Goal: Register for event/course: Register for event/course

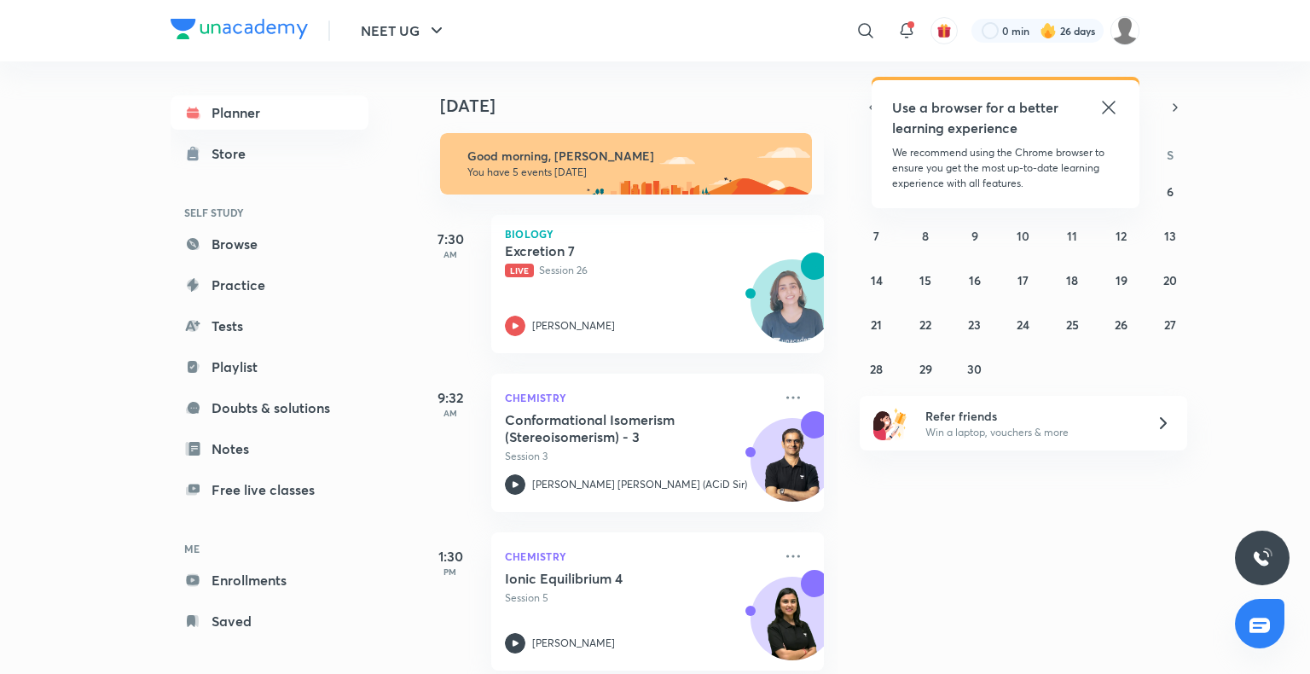
click at [1100, 111] on icon at bounding box center [1109, 107] width 20 height 20
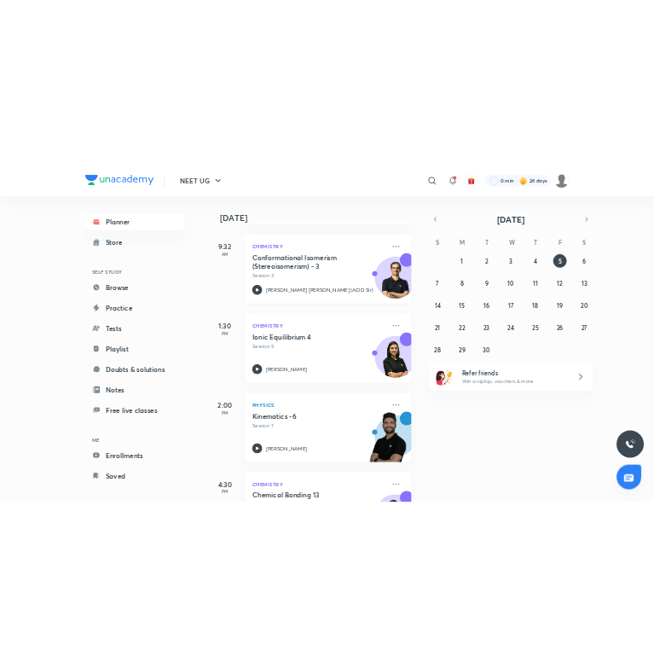
scroll to position [340, 0]
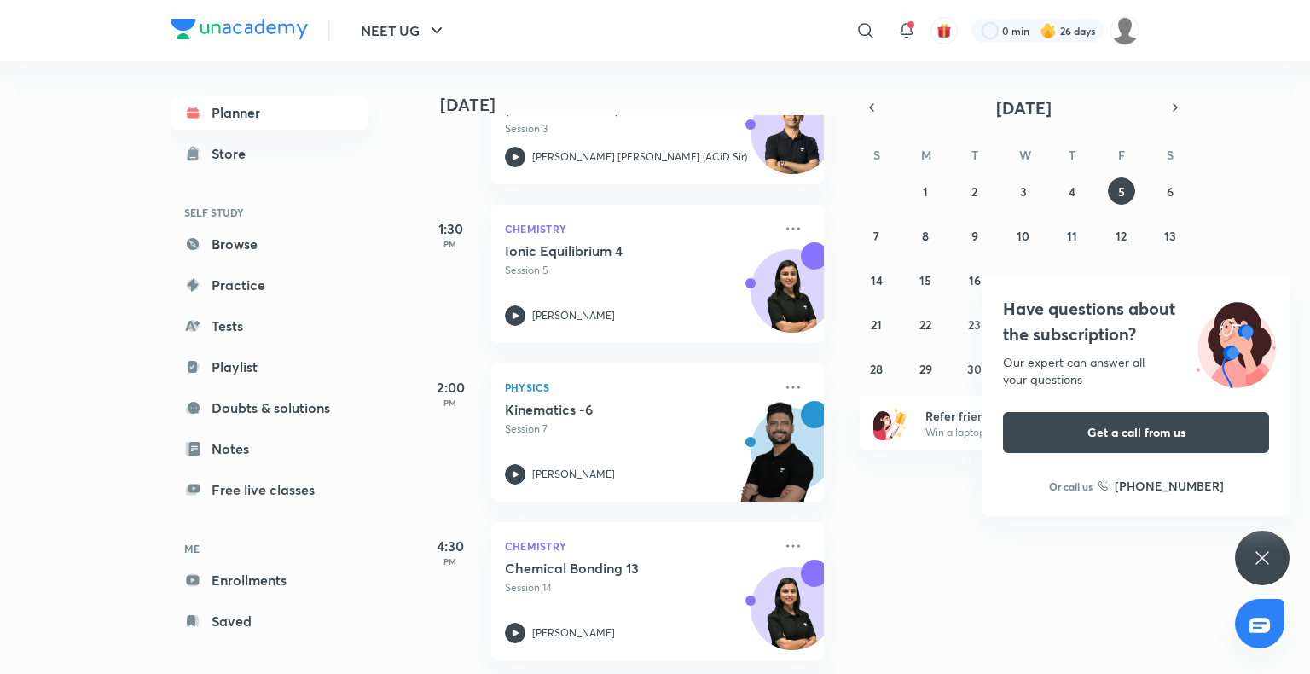
click at [1263, 555] on icon at bounding box center [1262, 558] width 20 height 20
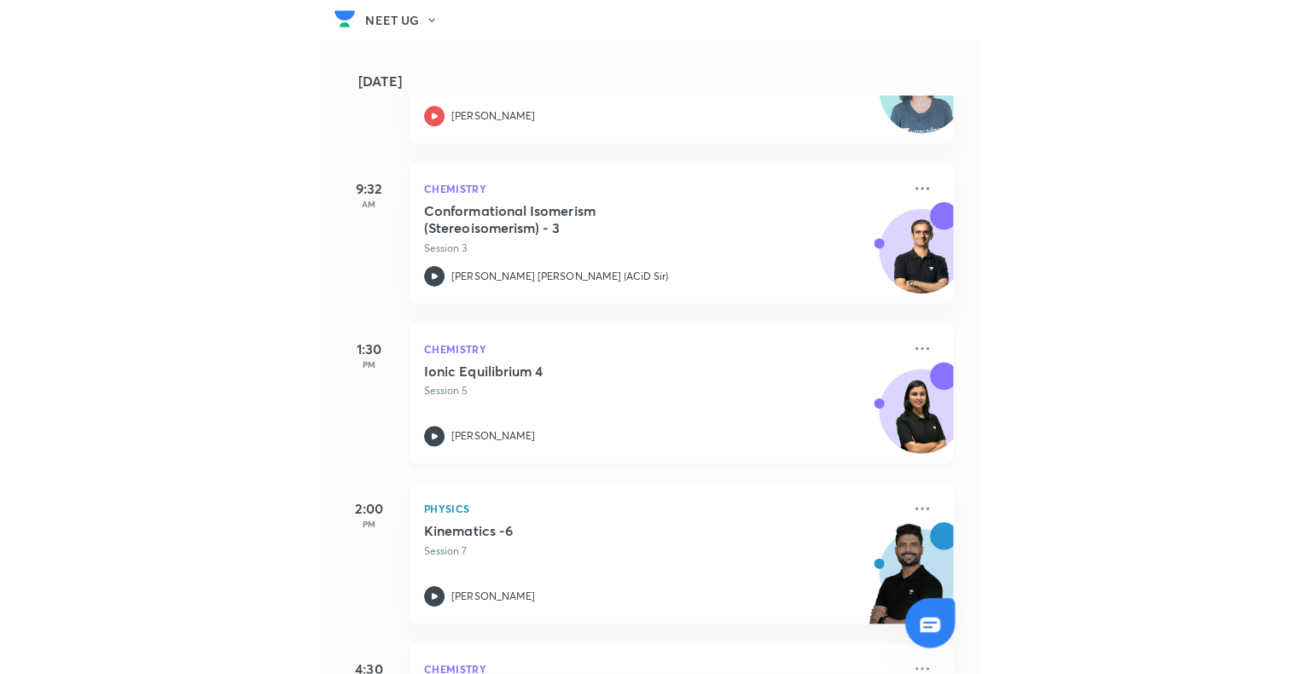
scroll to position [0, 0]
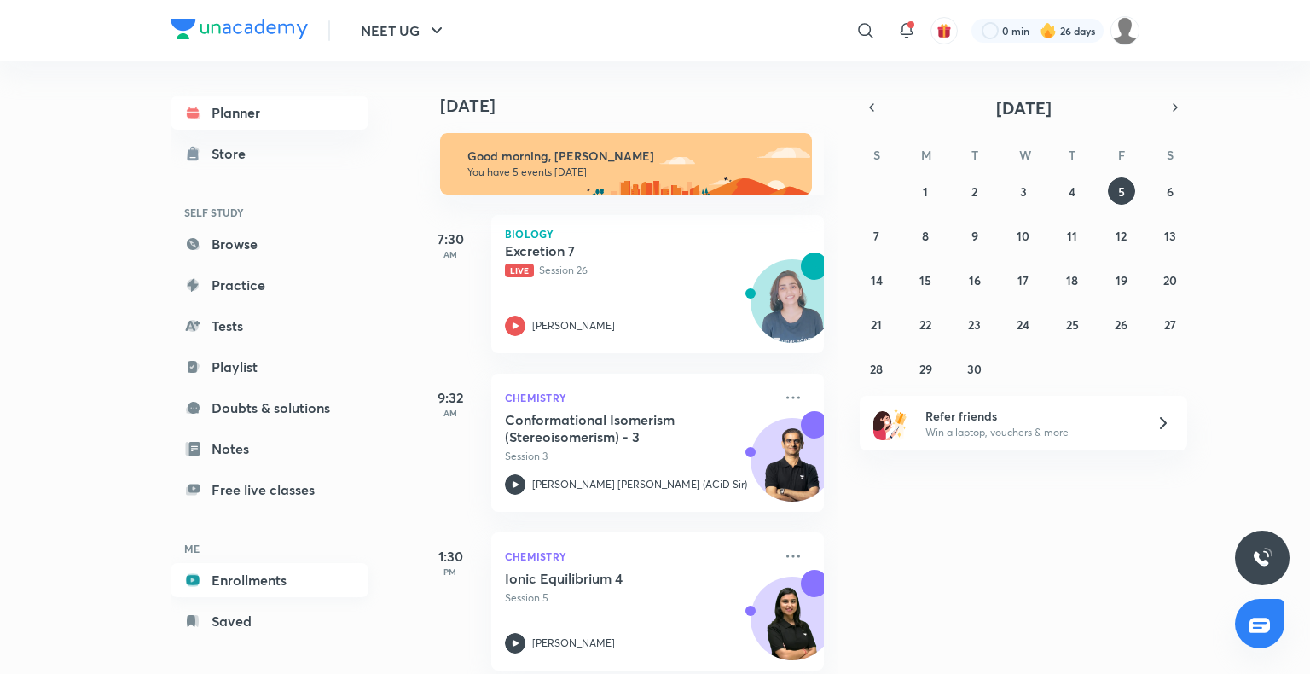
click at [258, 585] on link "Enrollments" at bounding box center [270, 580] width 198 height 34
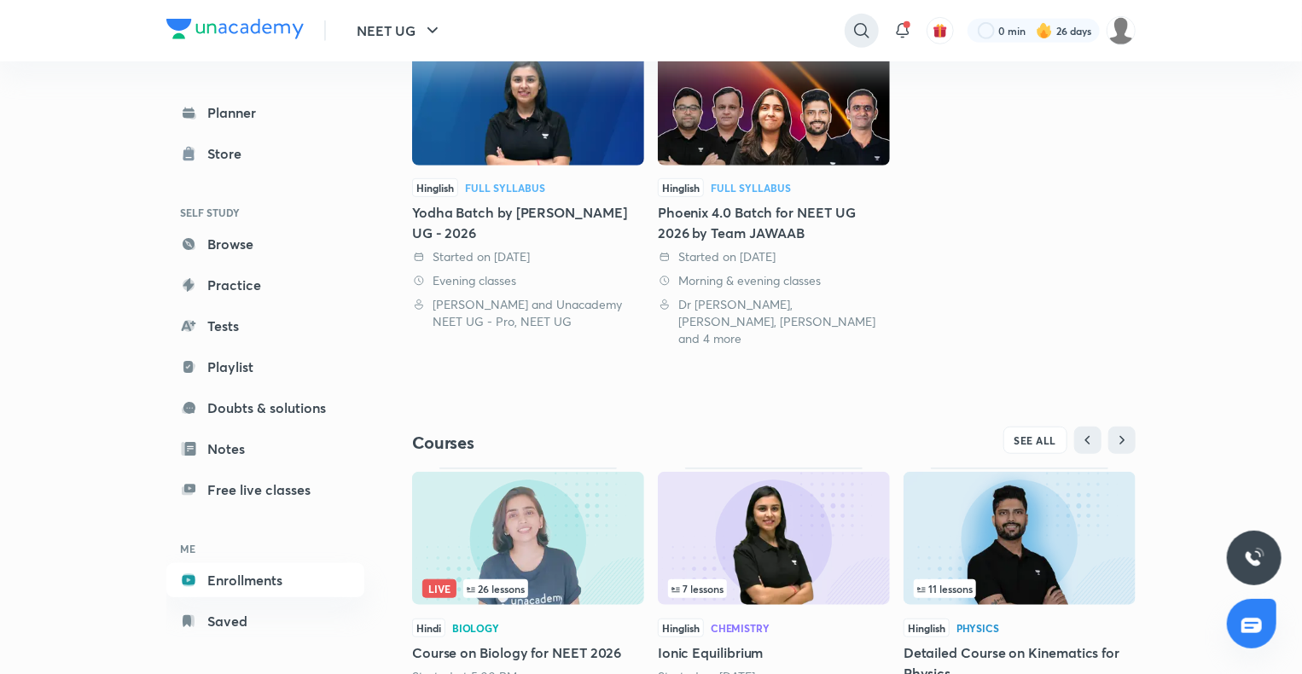
scroll to position [498, 0]
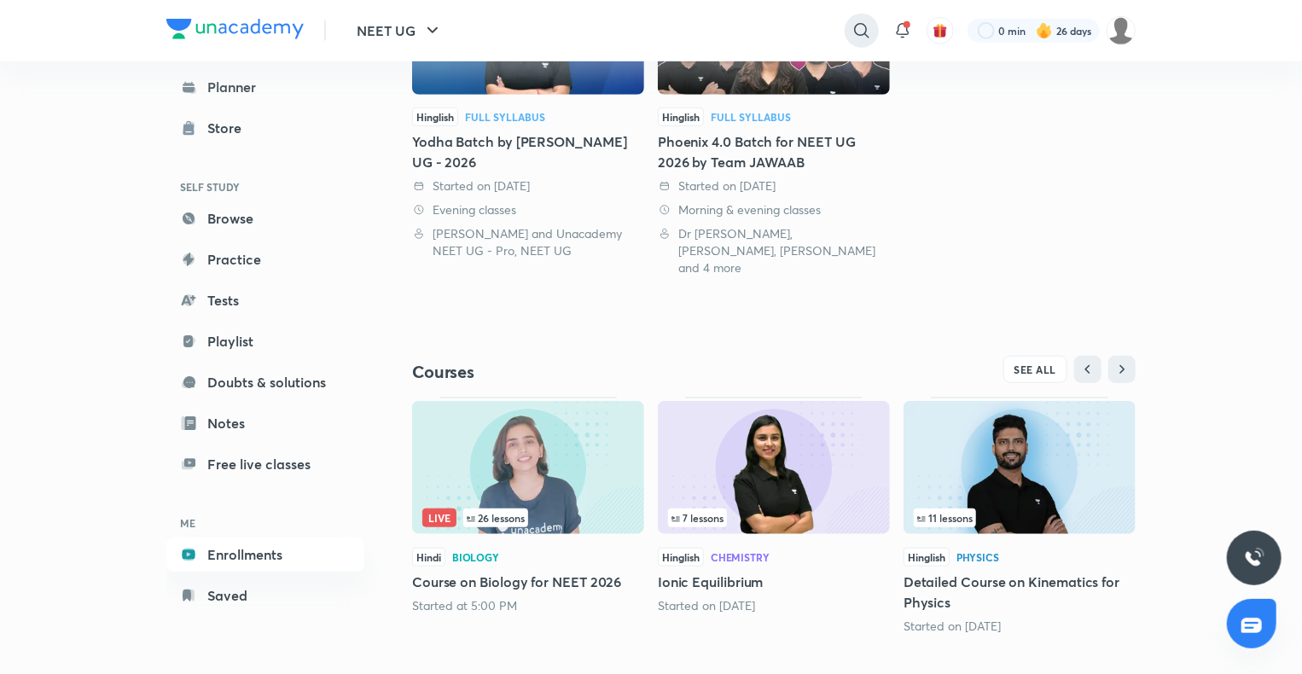
drag, startPoint x: 856, startPoint y: 34, endPoint x: 851, endPoint y: 26, distance: 9.9
click at [851, 26] on icon at bounding box center [861, 30] width 20 height 20
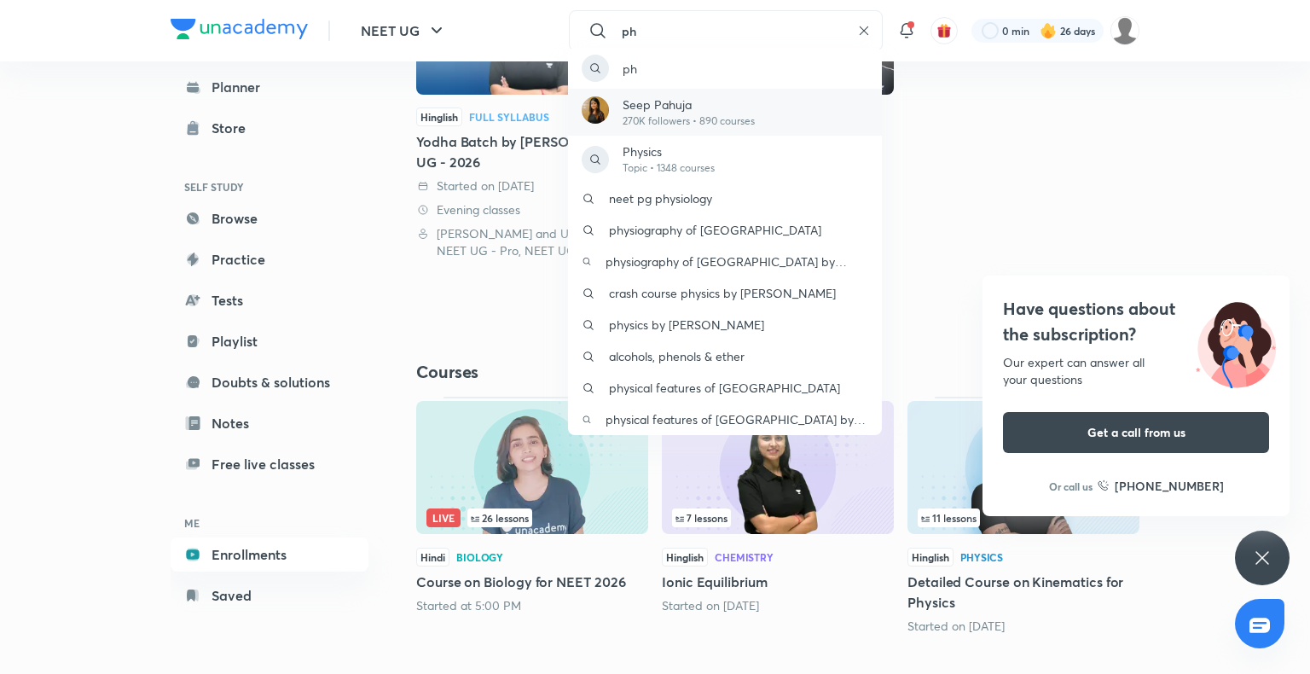
type input "ph"
click at [779, 97] on div "Seep Pahuja 270K followers • 890 courses" at bounding box center [725, 112] width 314 height 47
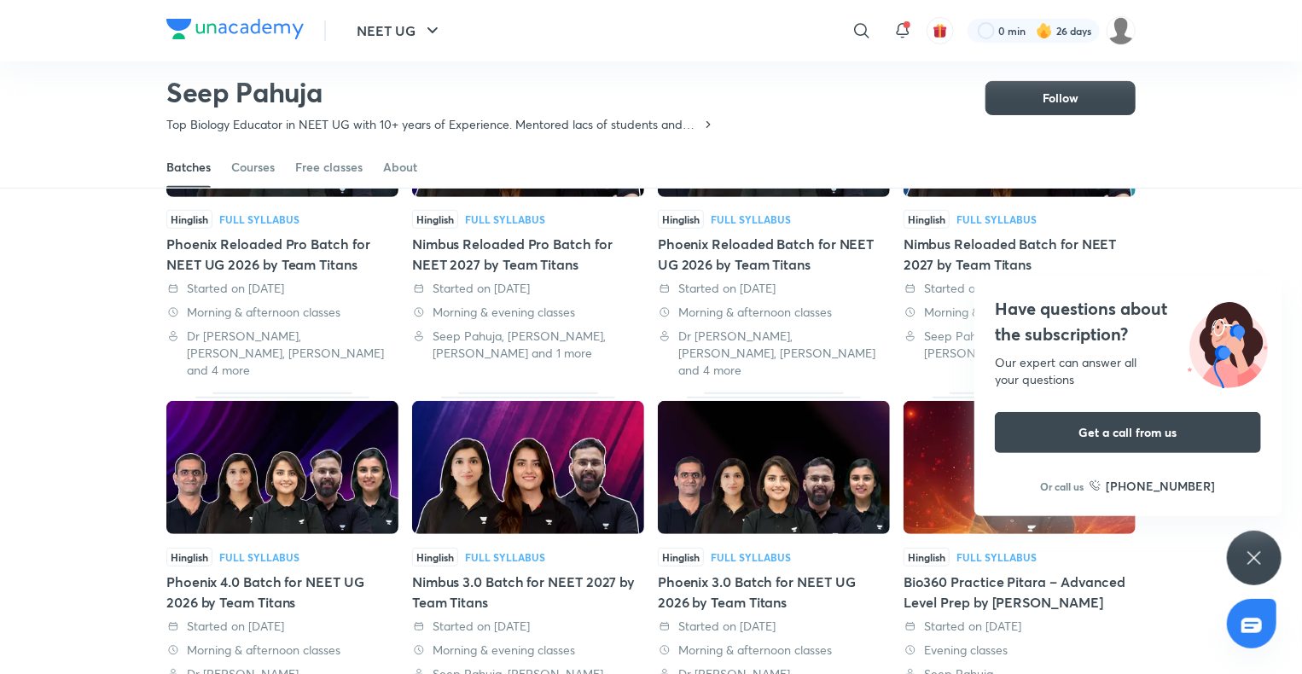
scroll to position [229, 0]
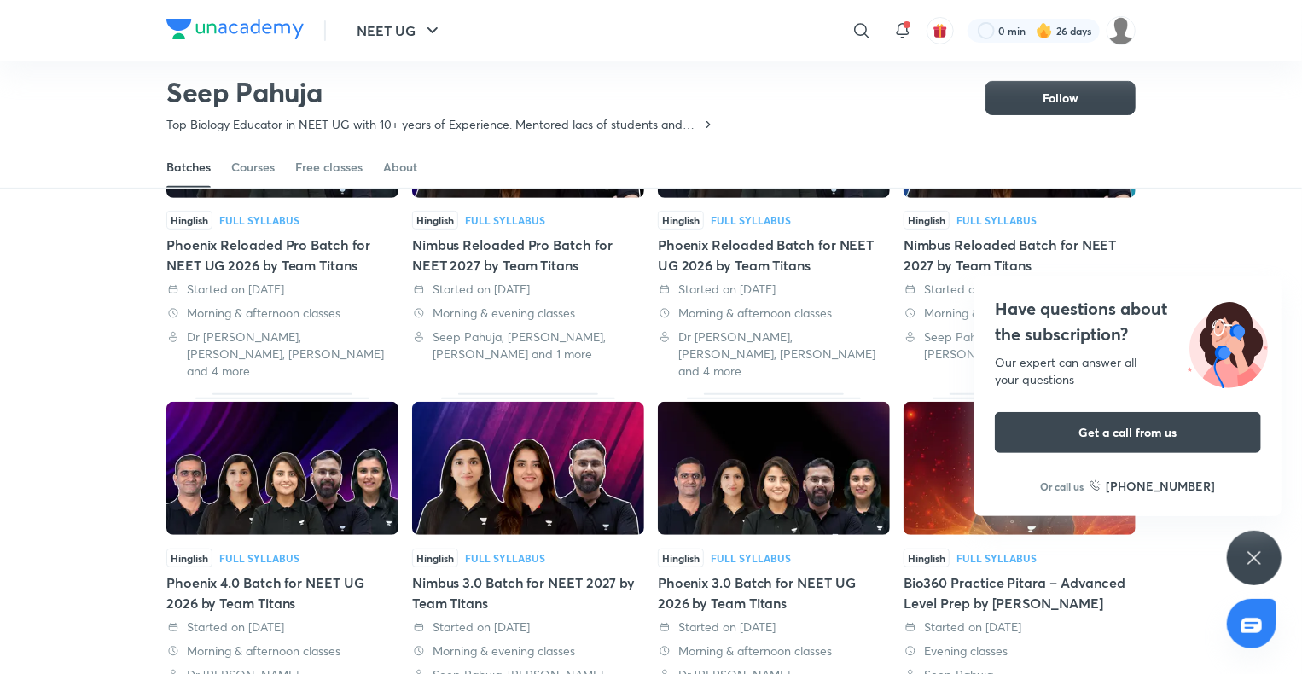
click at [1239, 554] on div "Have questions about the subscription? Our expert can answer all your questions…" at bounding box center [1254, 558] width 55 height 55
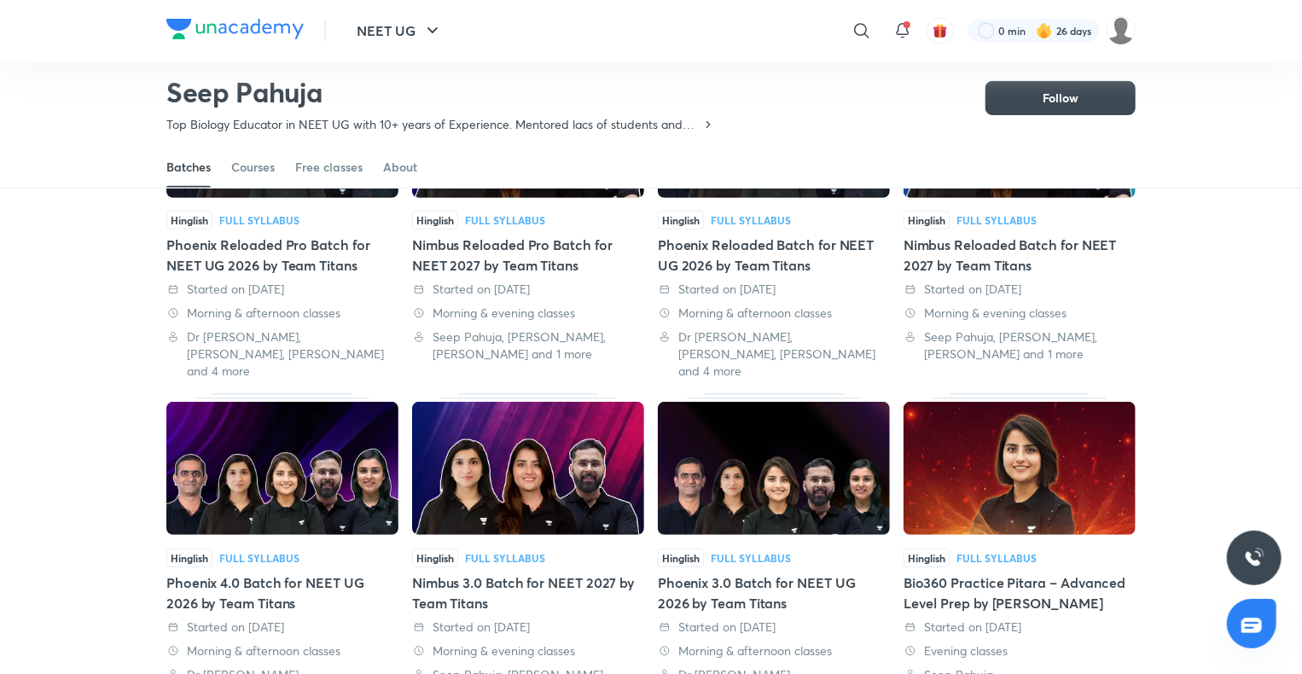
click at [1065, 480] on img at bounding box center [1019, 468] width 232 height 133
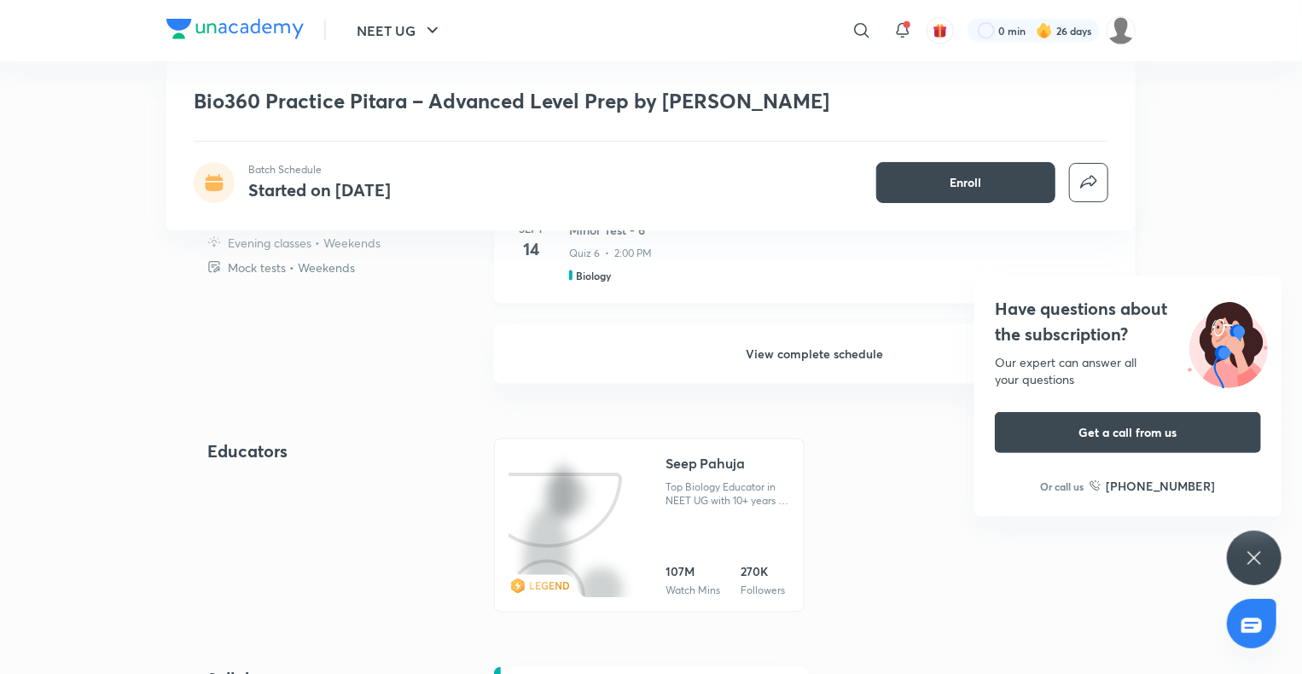
scroll to position [1060, 0]
click at [573, 350] on h6 "View complete schedule" at bounding box center [815, 357] width 642 height 60
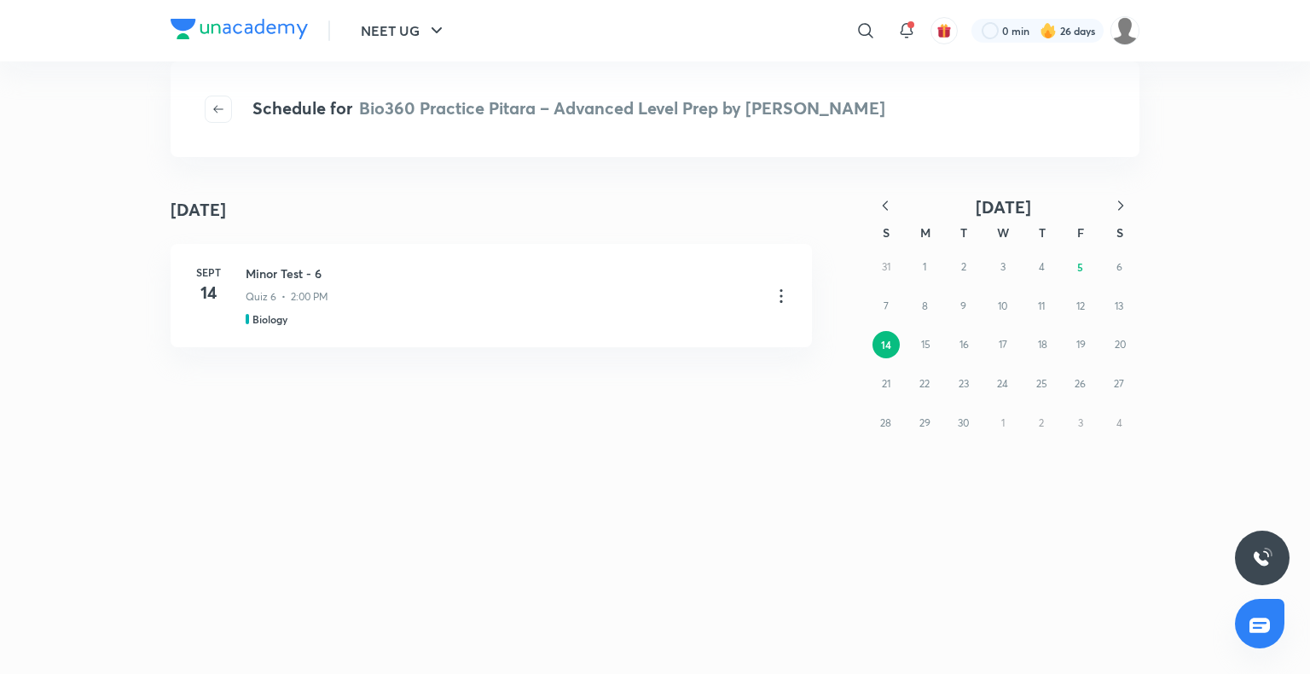
click at [1044, 261] on div "31 1 2 3 4 5 6 7 8 9 10 11 12 13 14 15 16 17 18 19 20 21 22 23 24 25 26 27 28 2…" at bounding box center [1003, 344] width 273 height 195
click at [1085, 264] on div "31 1 2 3 4 5 6 7 8 9 10 11 12 13 14 15 16 17 18 19 20 21 22 23 24 25 26 27 28 2…" at bounding box center [1003, 344] width 273 height 195
click at [1071, 265] on div "31 1 2 3 4 5 6 7 8 9 10 11 12 13 14 15 16 17 18 19 20 21 22 23 24 25 26 27 28 2…" at bounding box center [1003, 344] width 273 height 195
click at [219, 98] on button "button" at bounding box center [218, 109] width 27 height 27
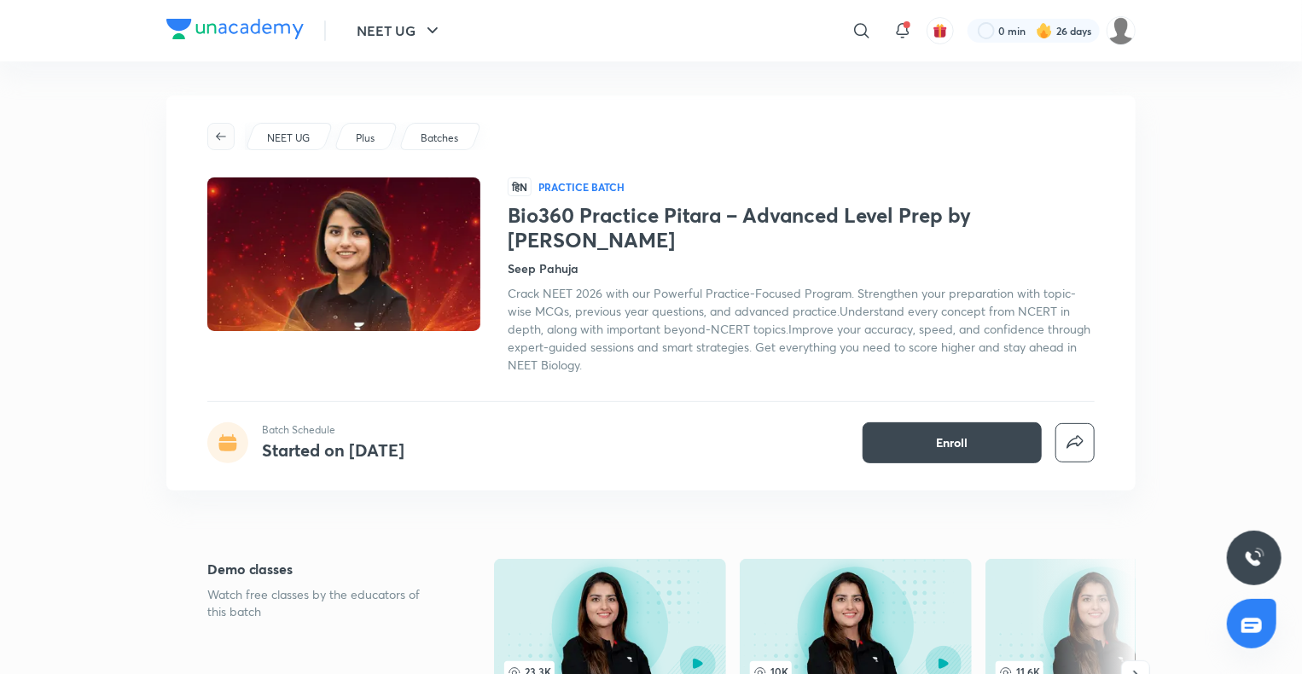
click at [219, 125] on button "button" at bounding box center [220, 136] width 27 height 27
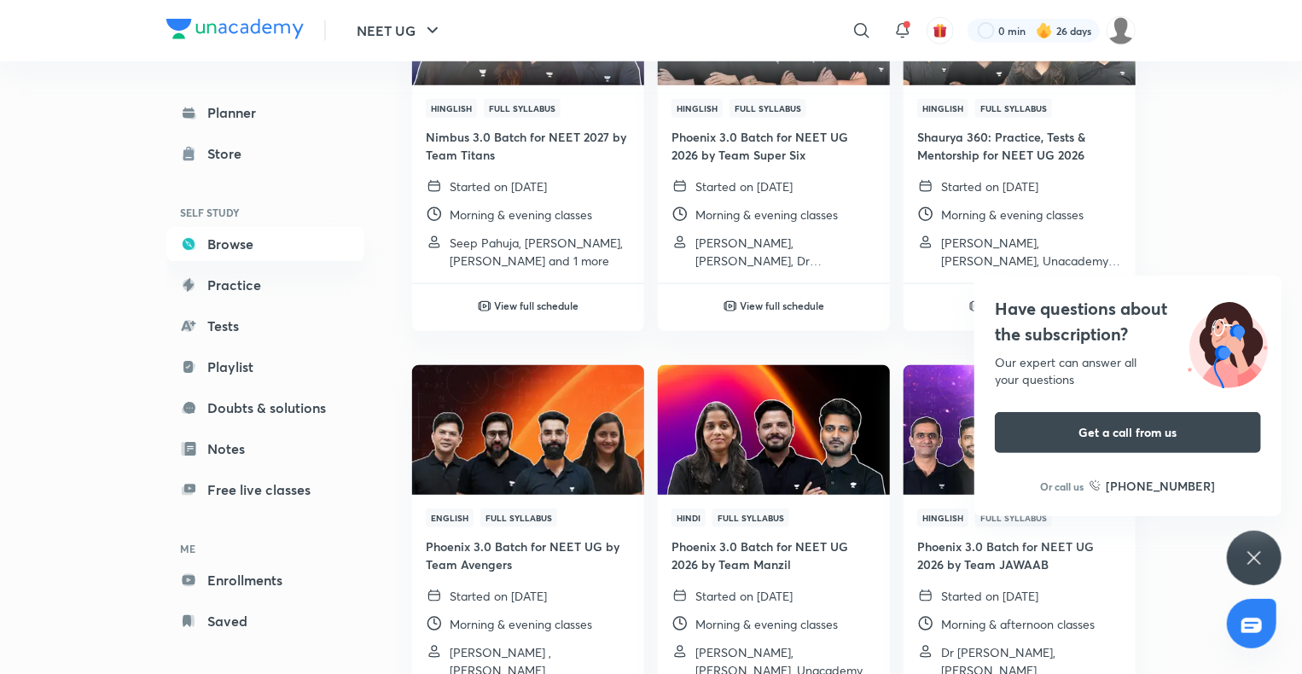
scroll to position [708, 0]
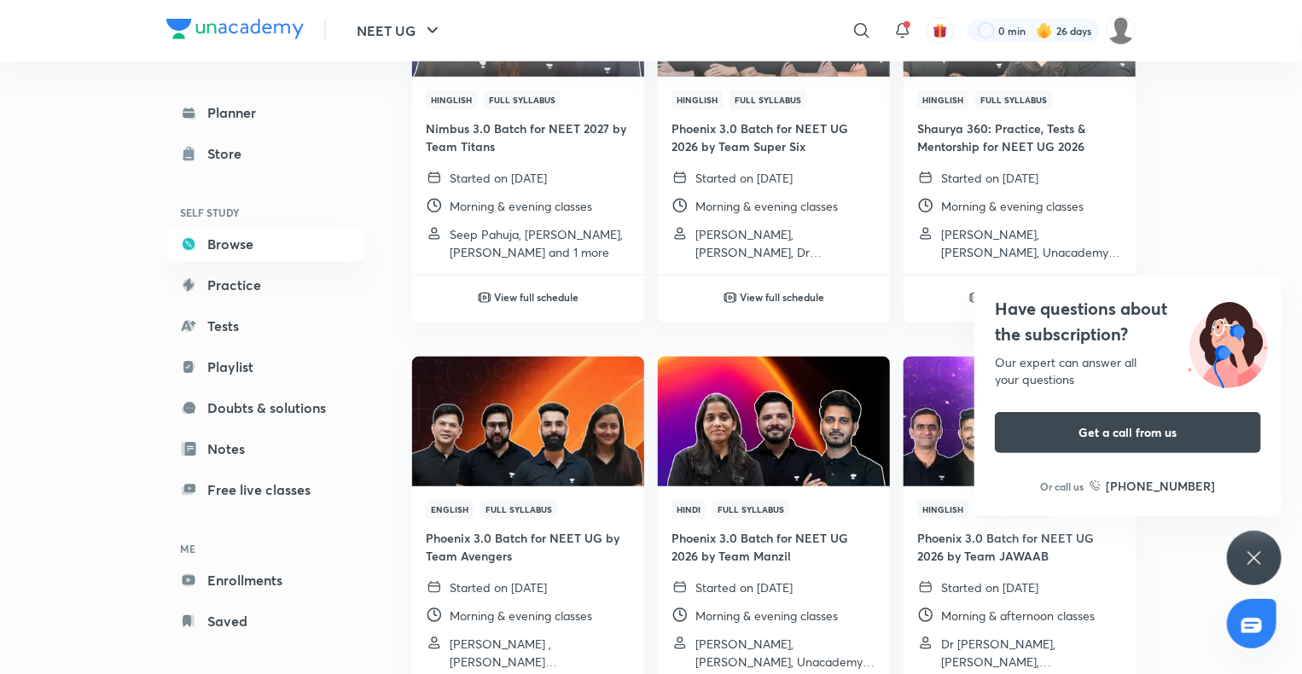
click at [1259, 555] on icon at bounding box center [1254, 558] width 20 height 20
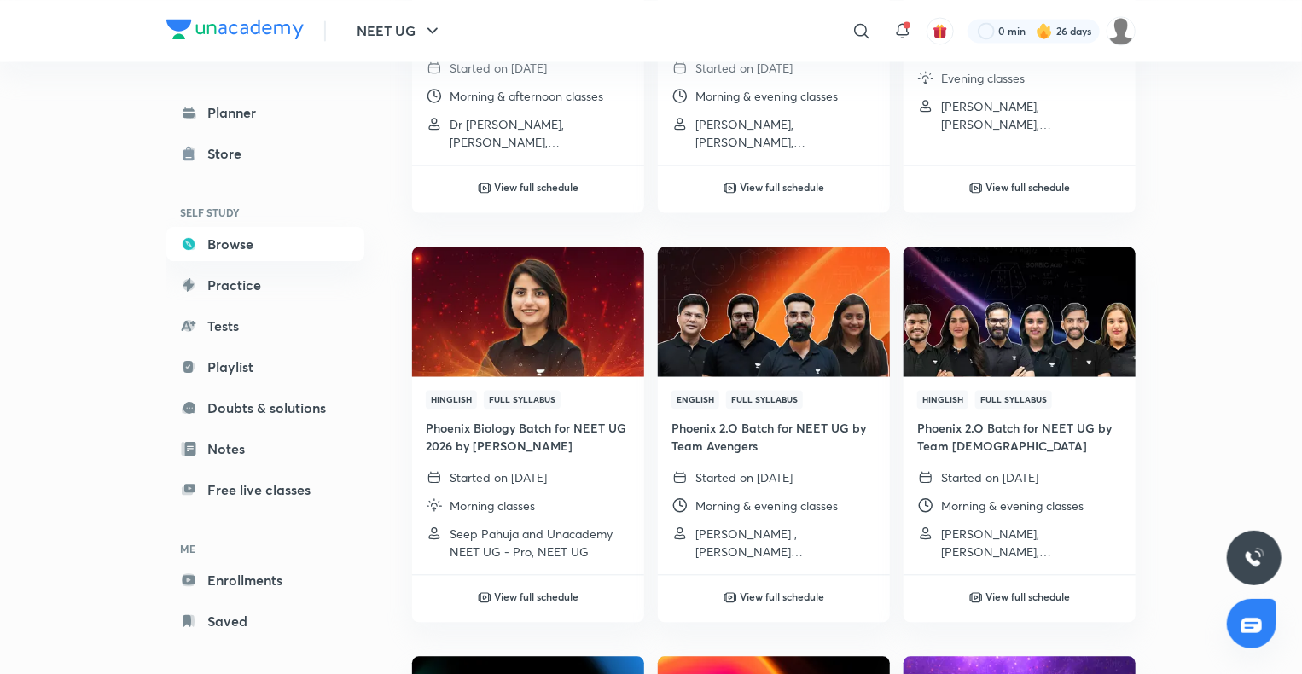
scroll to position [1640, 0]
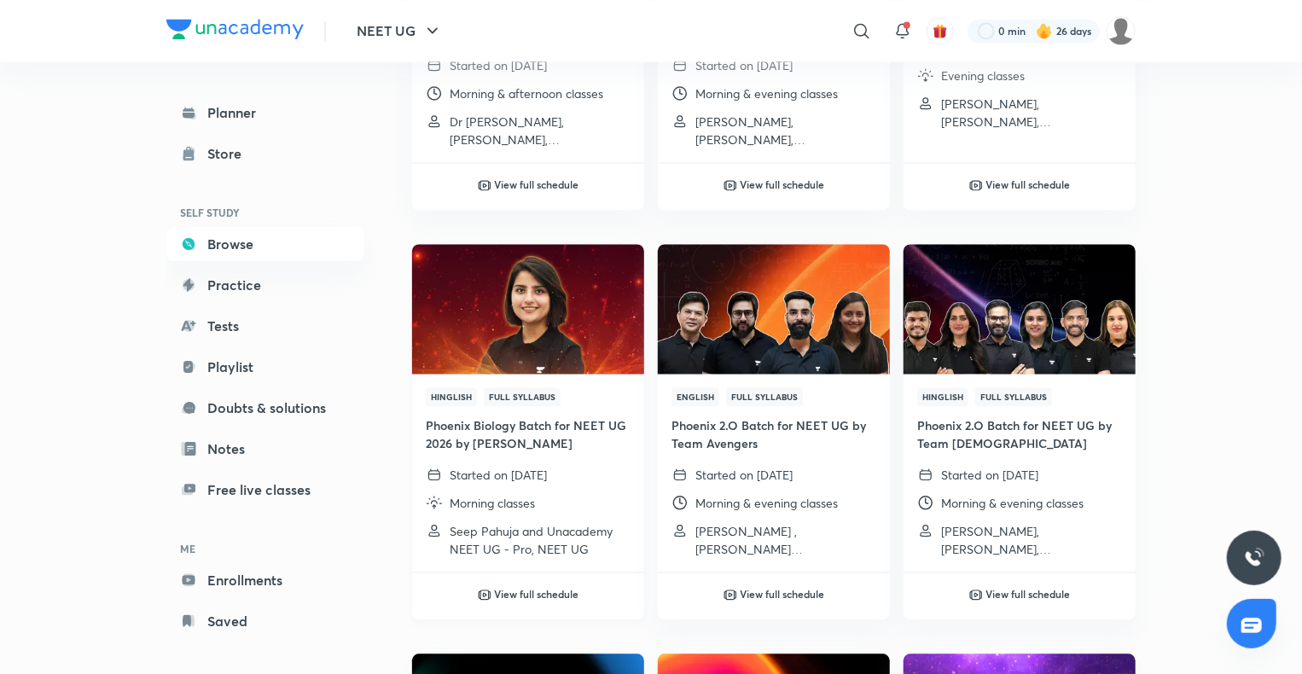
click at [529, 357] on img at bounding box center [527, 308] width 236 height 132
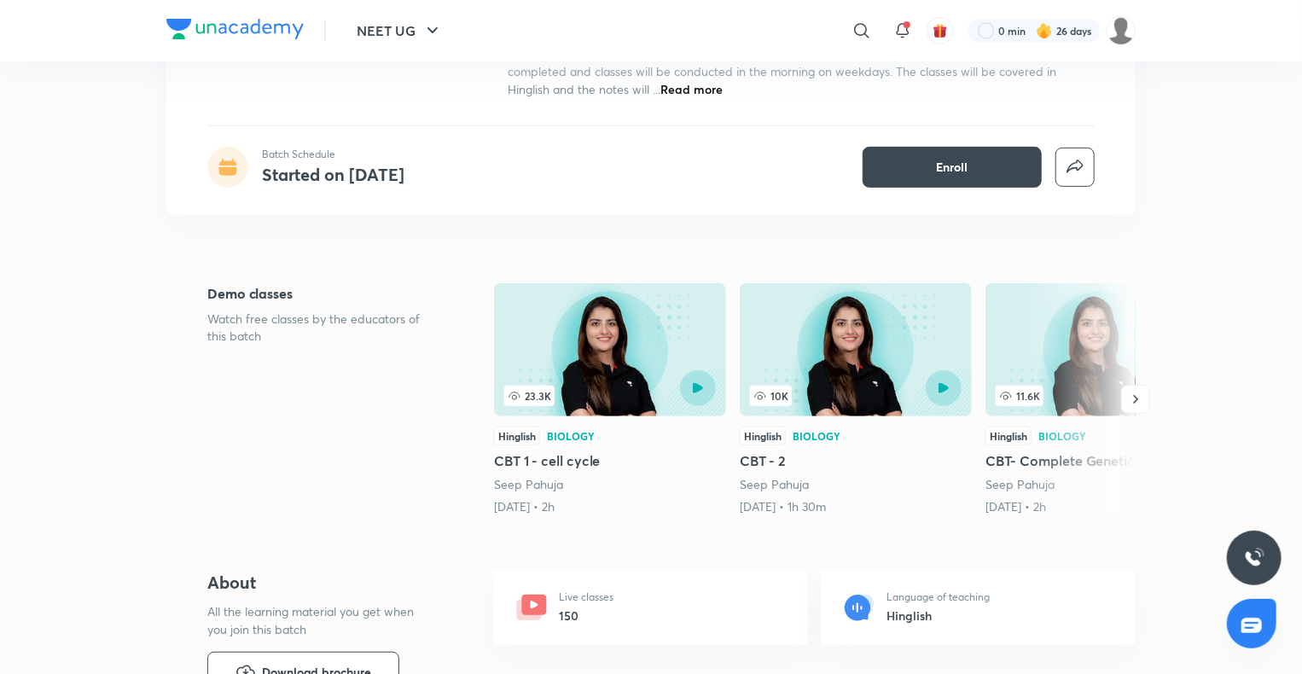
scroll to position [90, 0]
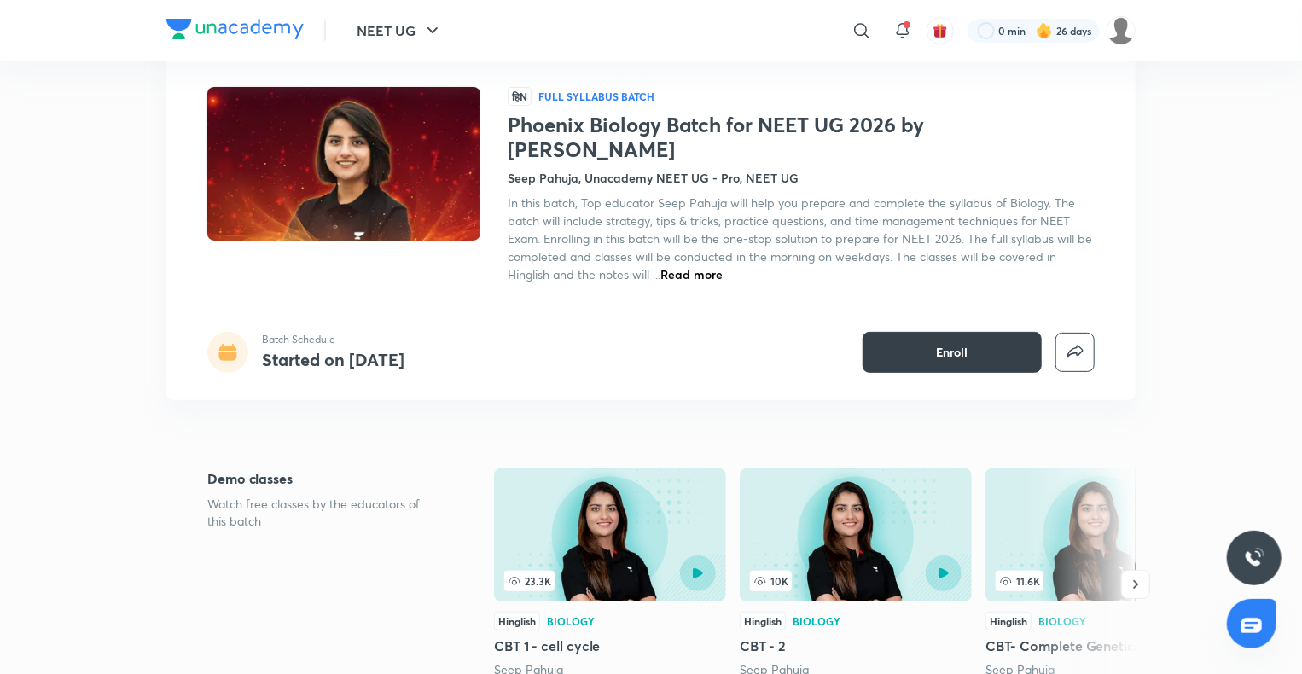
click at [955, 344] on span "Enroll" at bounding box center [953, 352] width 32 height 17
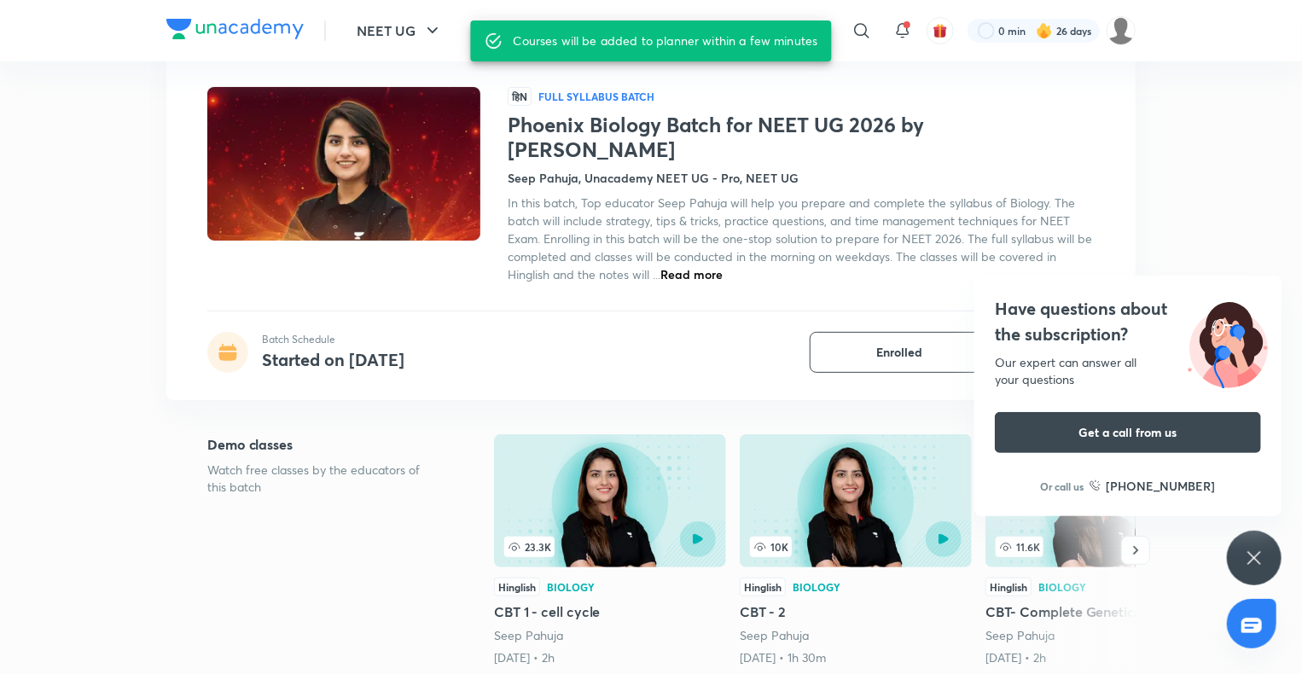
click at [1251, 546] on div "Have questions about the subscription? Our expert can answer all your questions…" at bounding box center [1254, 558] width 55 height 55
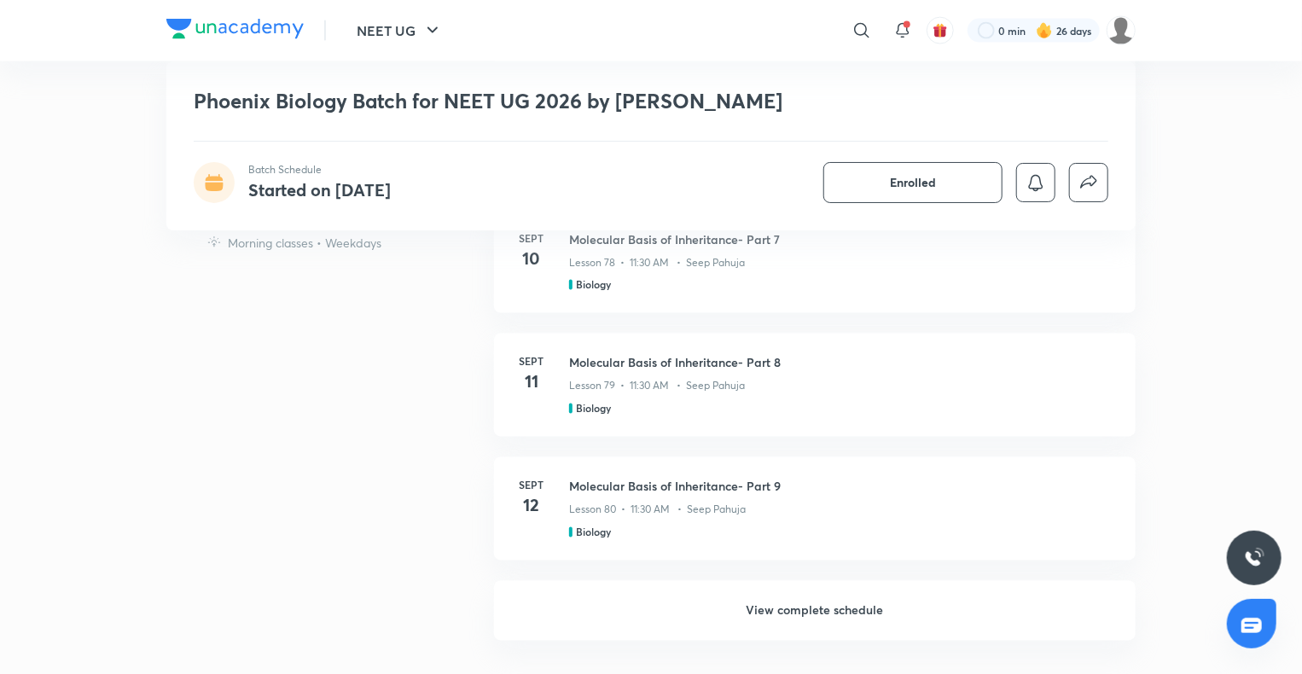
scroll to position [1341, 0]
click at [957, 588] on h6 "View complete schedule" at bounding box center [815, 613] width 642 height 60
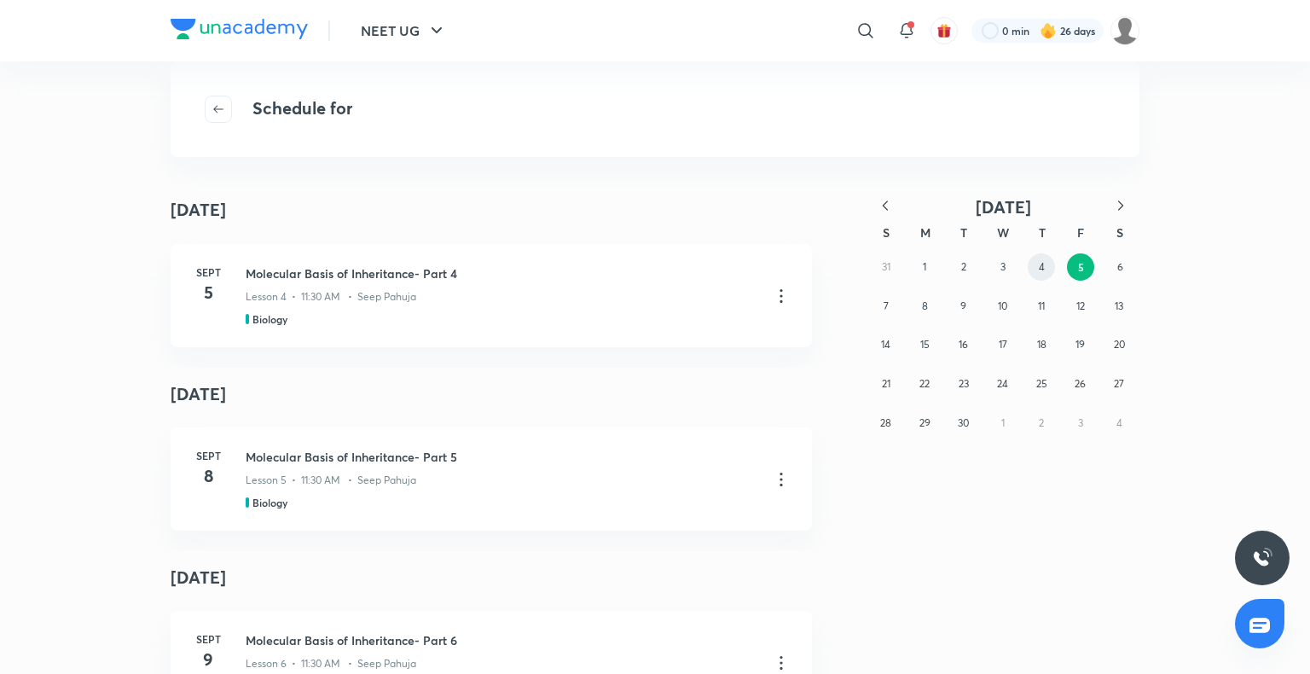
click at [1048, 271] on button "4" at bounding box center [1041, 266] width 27 height 27
click at [928, 263] on button "1" at bounding box center [924, 266] width 27 height 27
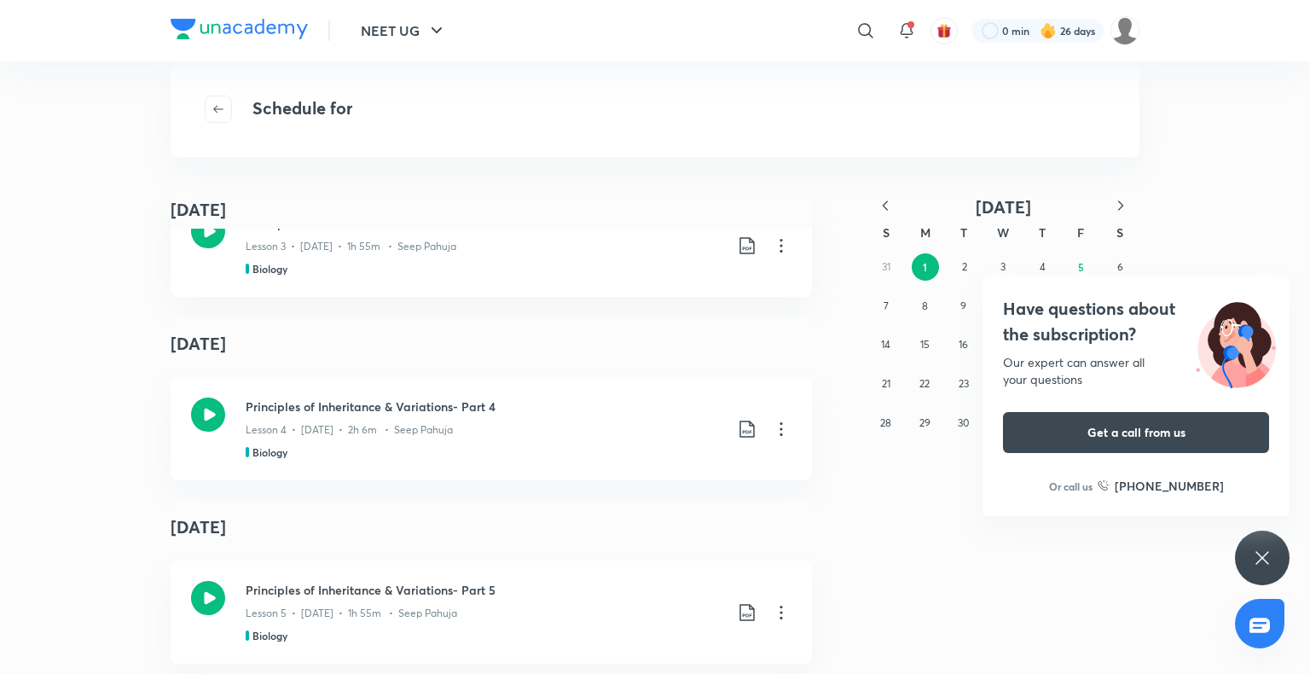
scroll to position [2781, 0]
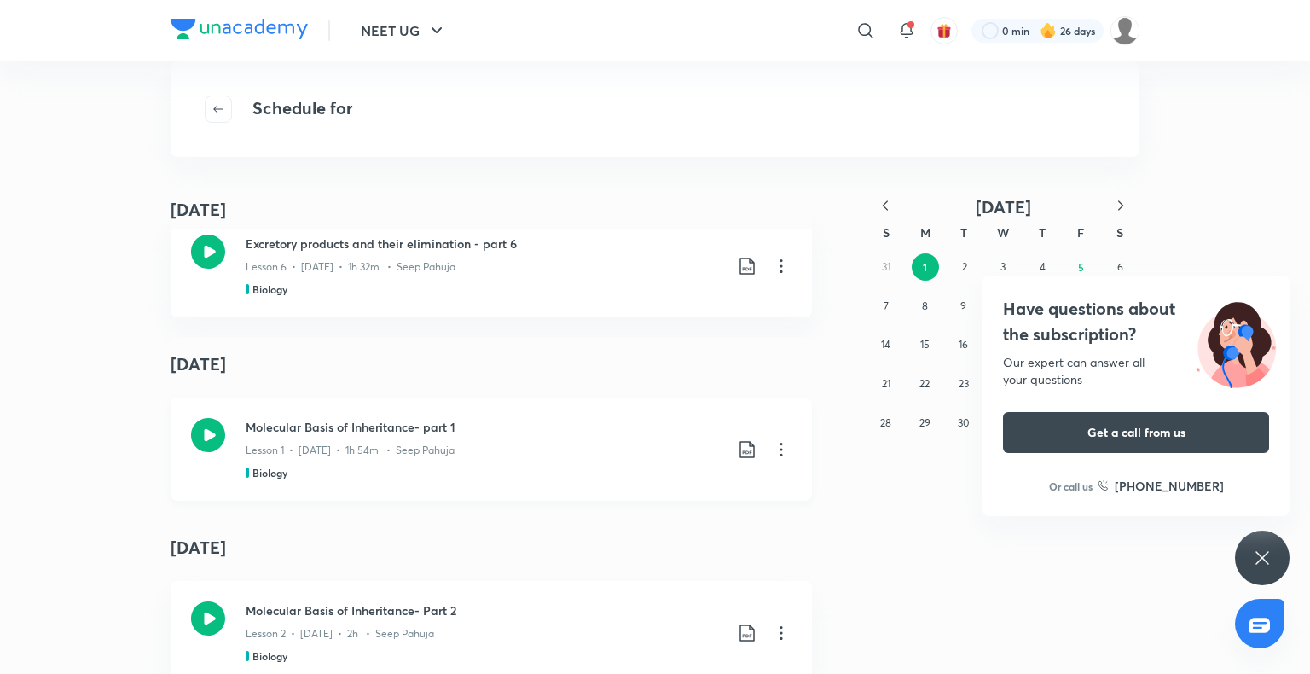
click at [627, 473] on div "Biology" at bounding box center [485, 472] width 478 height 15
click at [1277, 549] on div "Have questions about the subscription? Our expert can answer all your questions…" at bounding box center [1262, 558] width 55 height 55
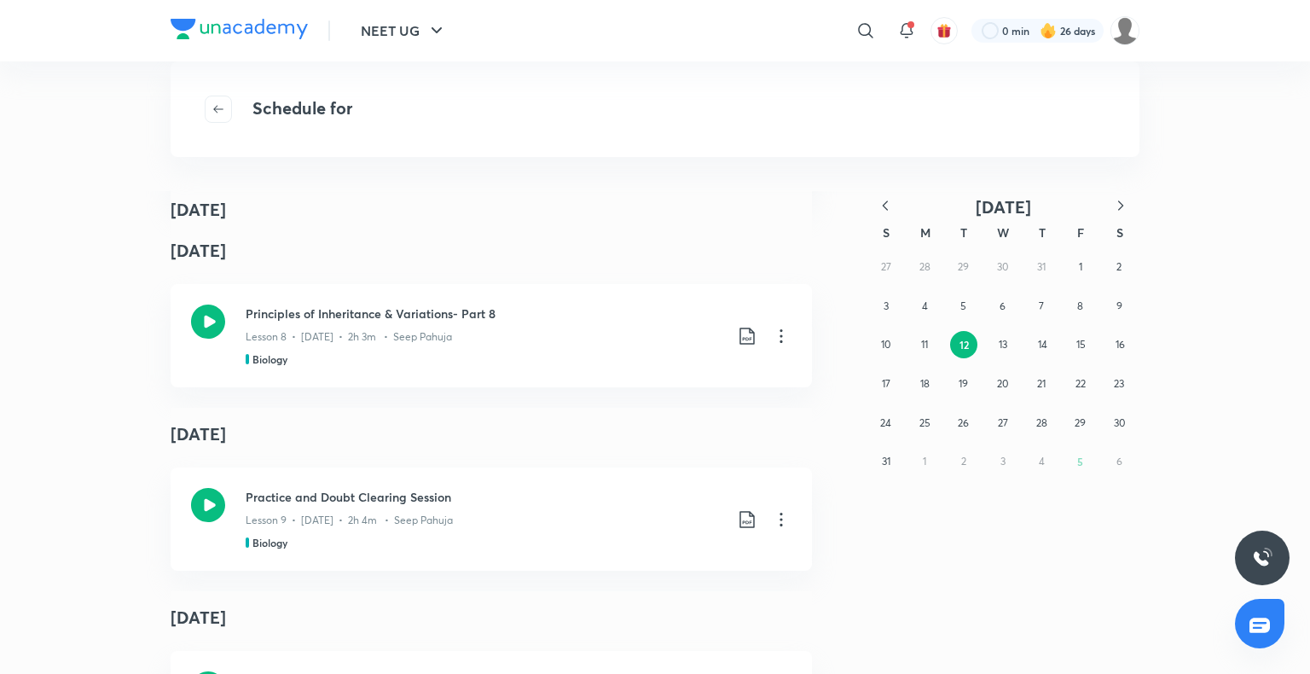
scroll to position [0, 0]
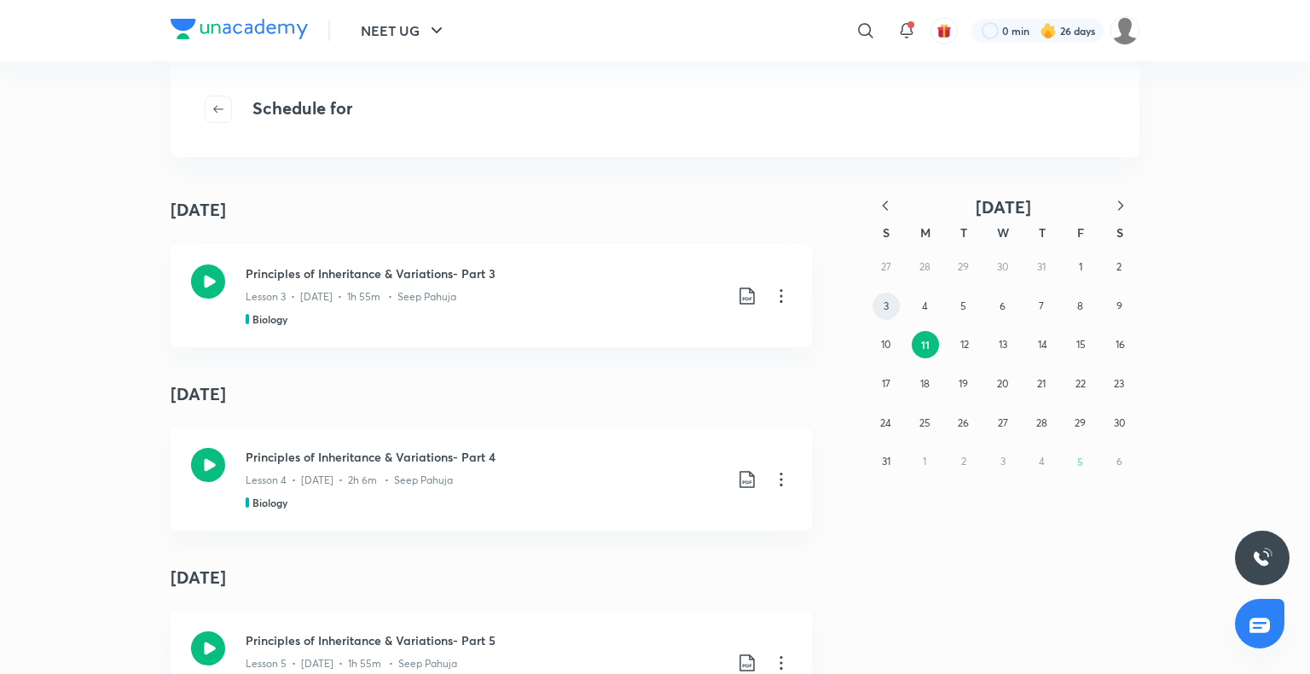
click at [881, 300] on button "3" at bounding box center [886, 306] width 27 height 27
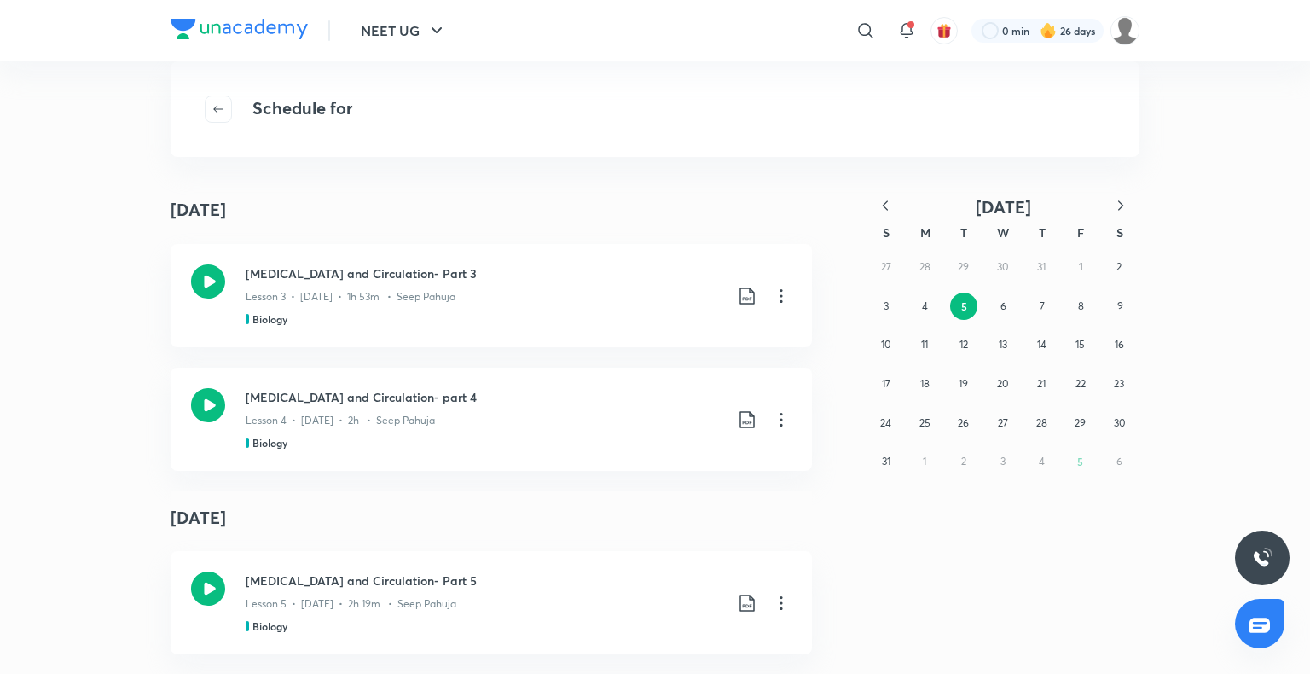
click at [886, 204] on icon "button" at bounding box center [885, 205] width 17 height 17
click at [962, 265] on abbr "1" at bounding box center [963, 266] width 3 height 13
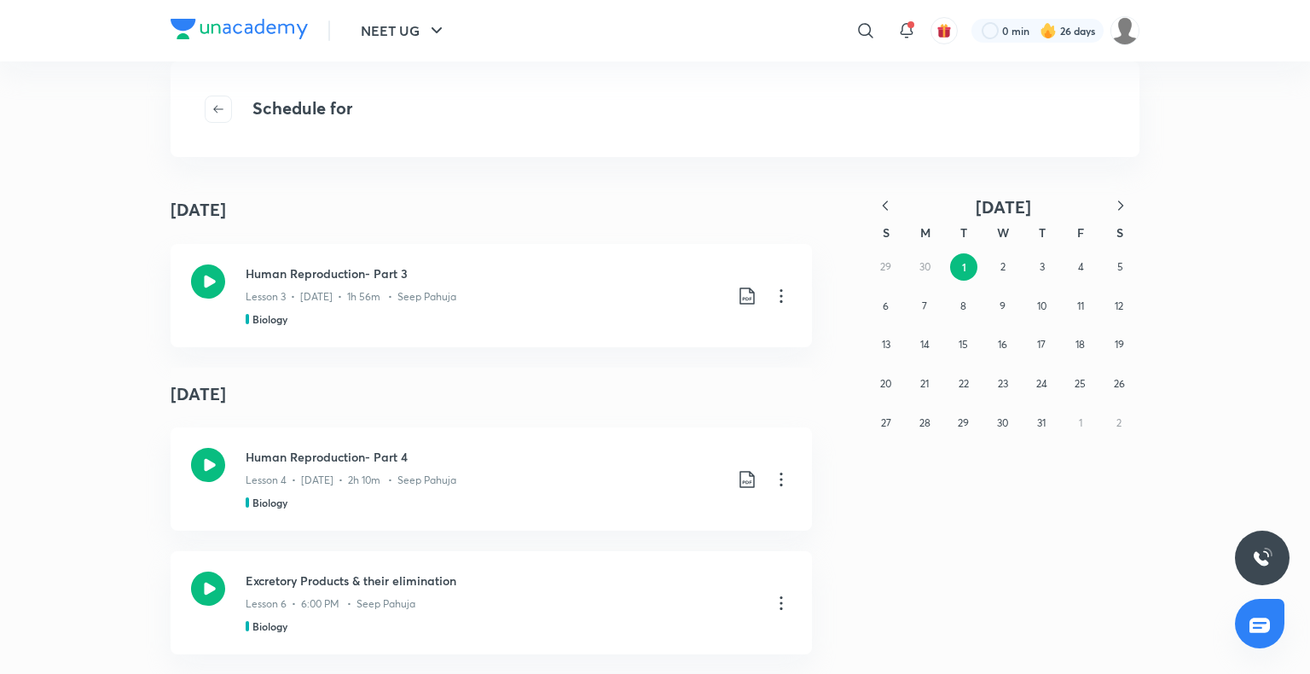
click at [887, 200] on icon "button" at bounding box center [885, 205] width 17 height 17
click at [928, 430] on button "30" at bounding box center [924, 422] width 27 height 27
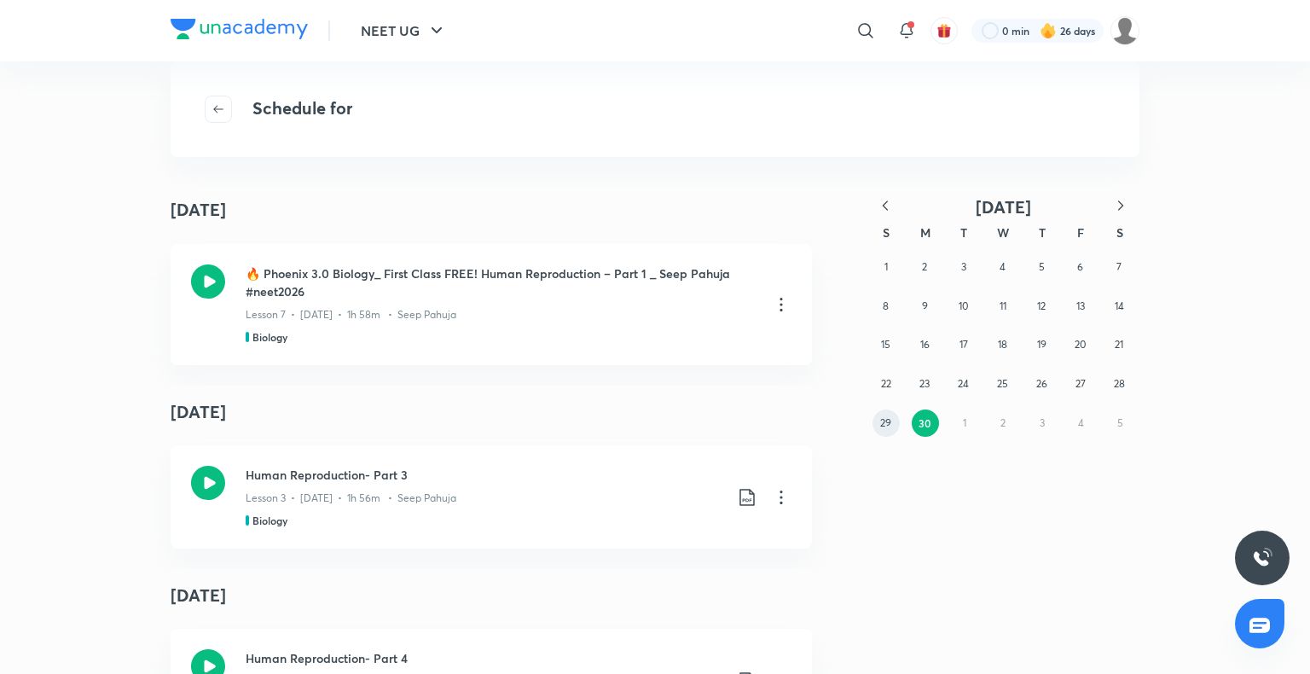
click at [892, 425] on button "29" at bounding box center [886, 422] width 27 height 27
click at [887, 261] on abbr "1" at bounding box center [886, 266] width 3 height 13
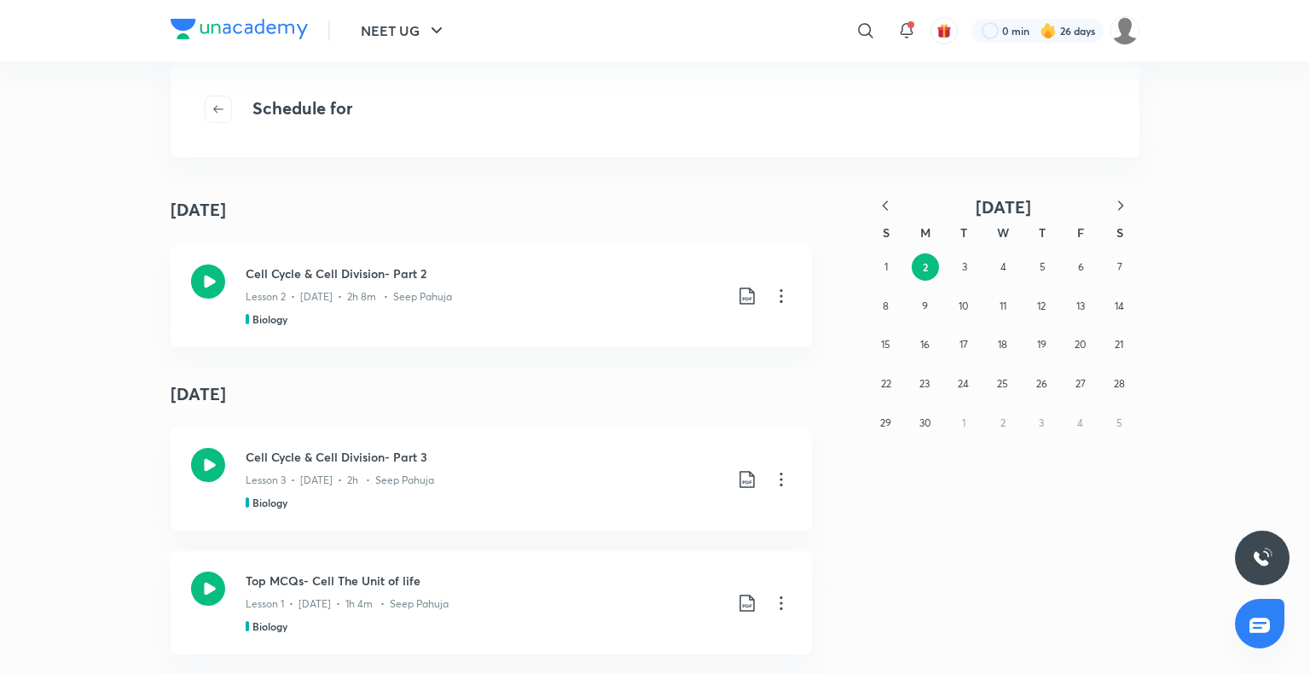
click at [891, 216] on button "button" at bounding box center [886, 206] width 38 height 21
click at [1129, 206] on button "button" at bounding box center [1121, 206] width 38 height 21
click at [1106, 418] on button "31" at bounding box center [1119, 422] width 27 height 27
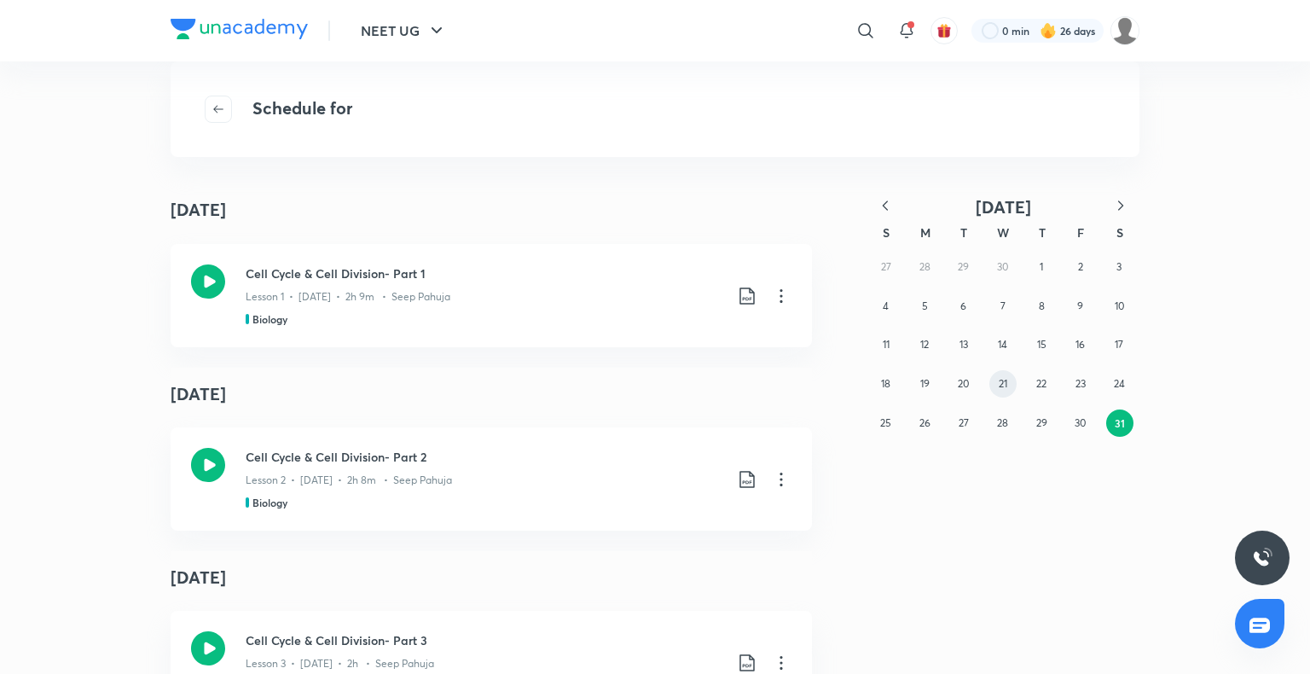
click at [1003, 390] on abbr "21" at bounding box center [1003, 383] width 9 height 13
click at [928, 305] on button "5" at bounding box center [924, 306] width 27 height 27
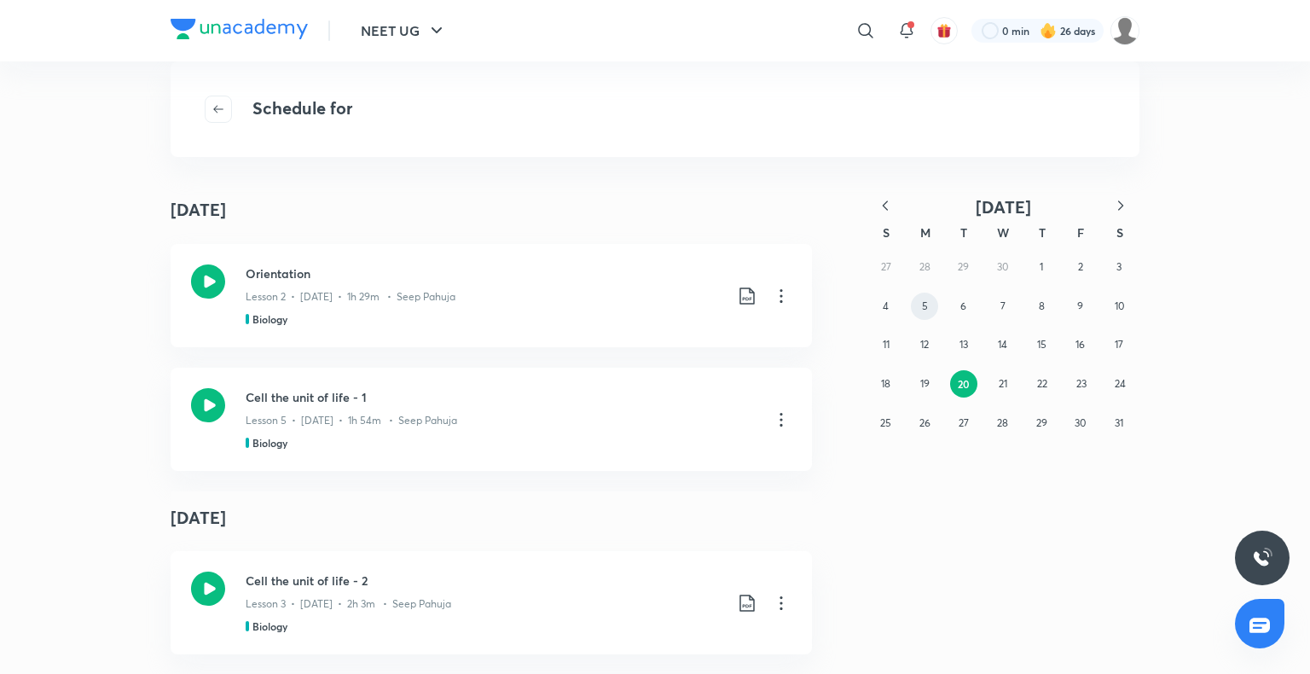
click at [925, 305] on abbr "5" at bounding box center [925, 305] width 6 height 13
click at [925, 384] on abbr "19" at bounding box center [924, 383] width 9 height 13
click at [207, 106] on span "button" at bounding box center [219, 109] width 26 height 14
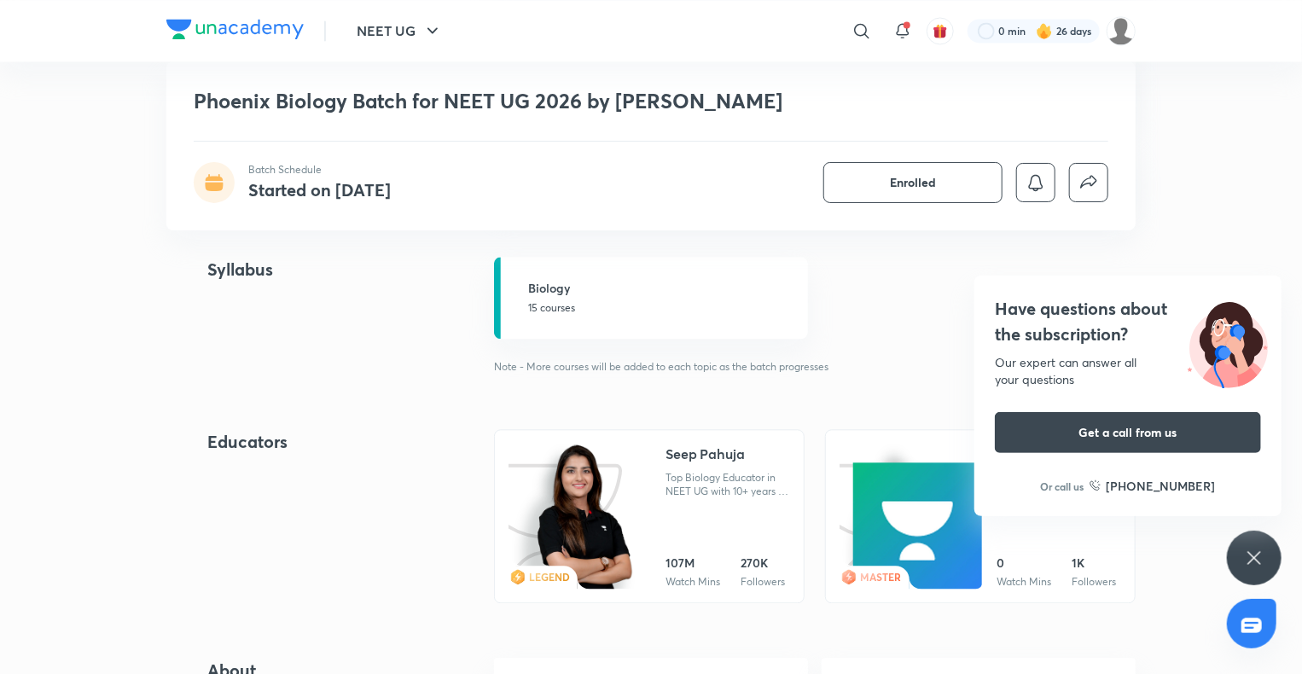
scroll to position [1785, 0]
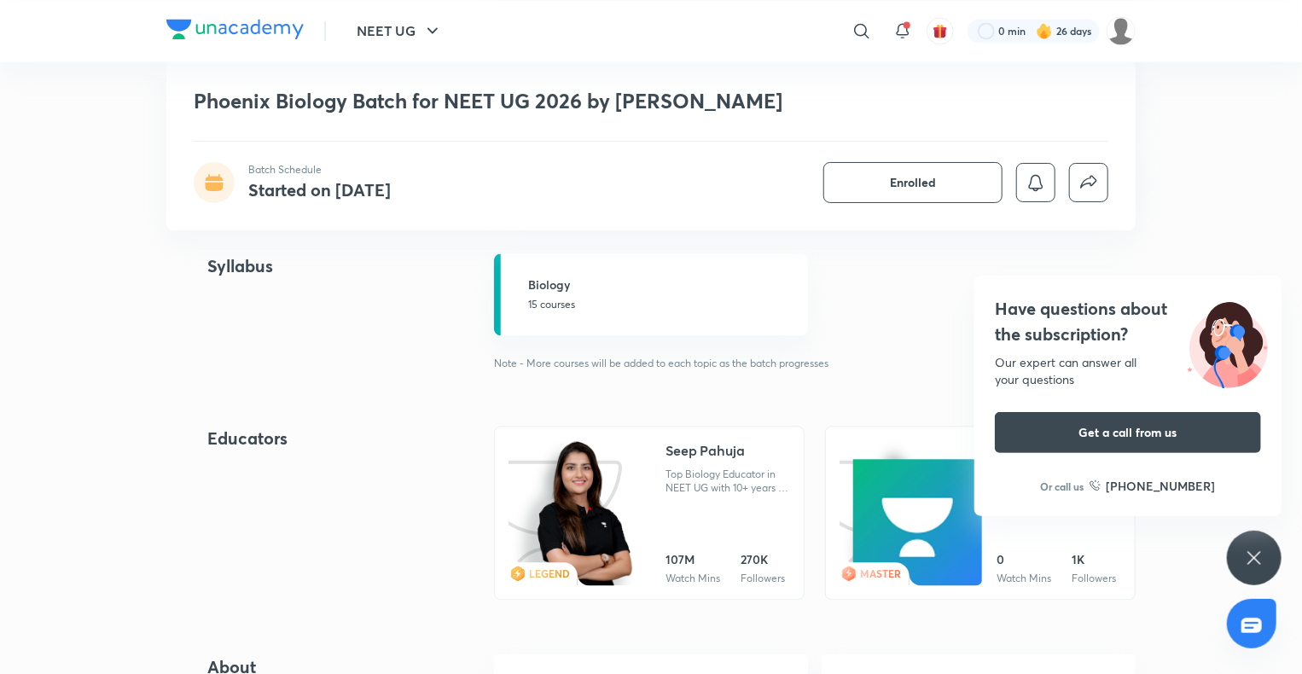
click at [1264, 549] on div "Have questions about the subscription? Our expert can answer all your questions…" at bounding box center [1254, 558] width 55 height 55
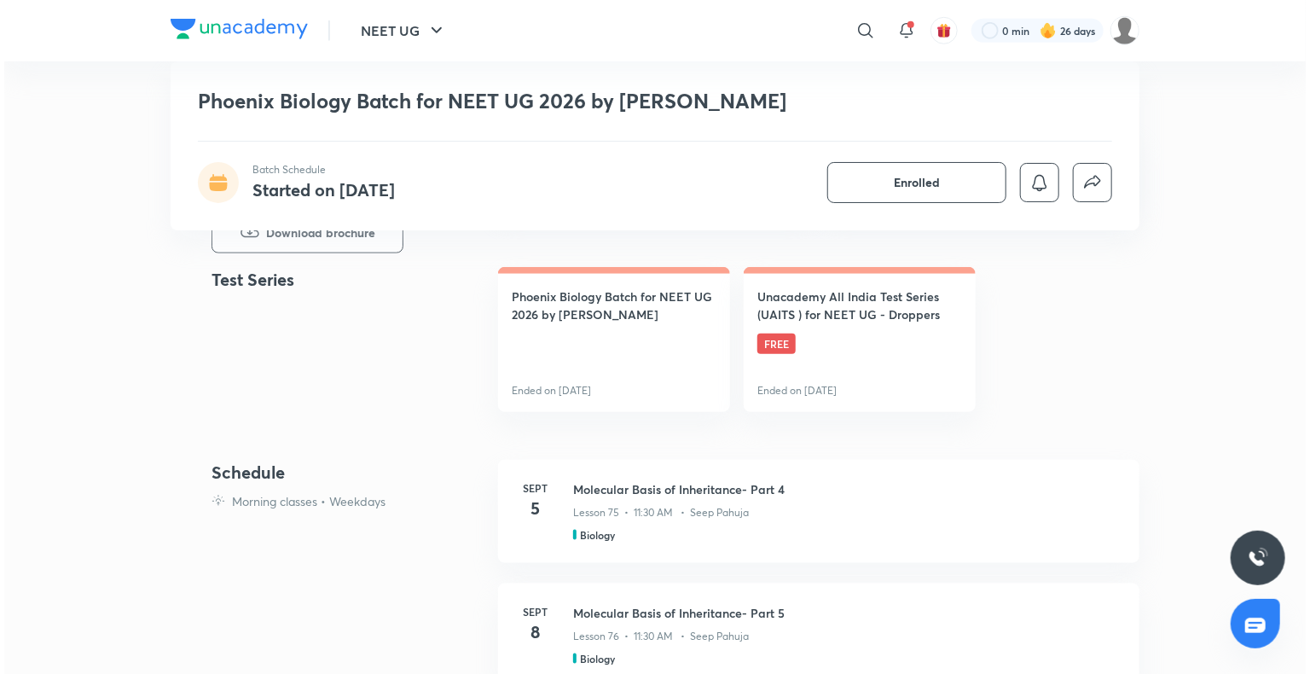
scroll to position [710, 0]
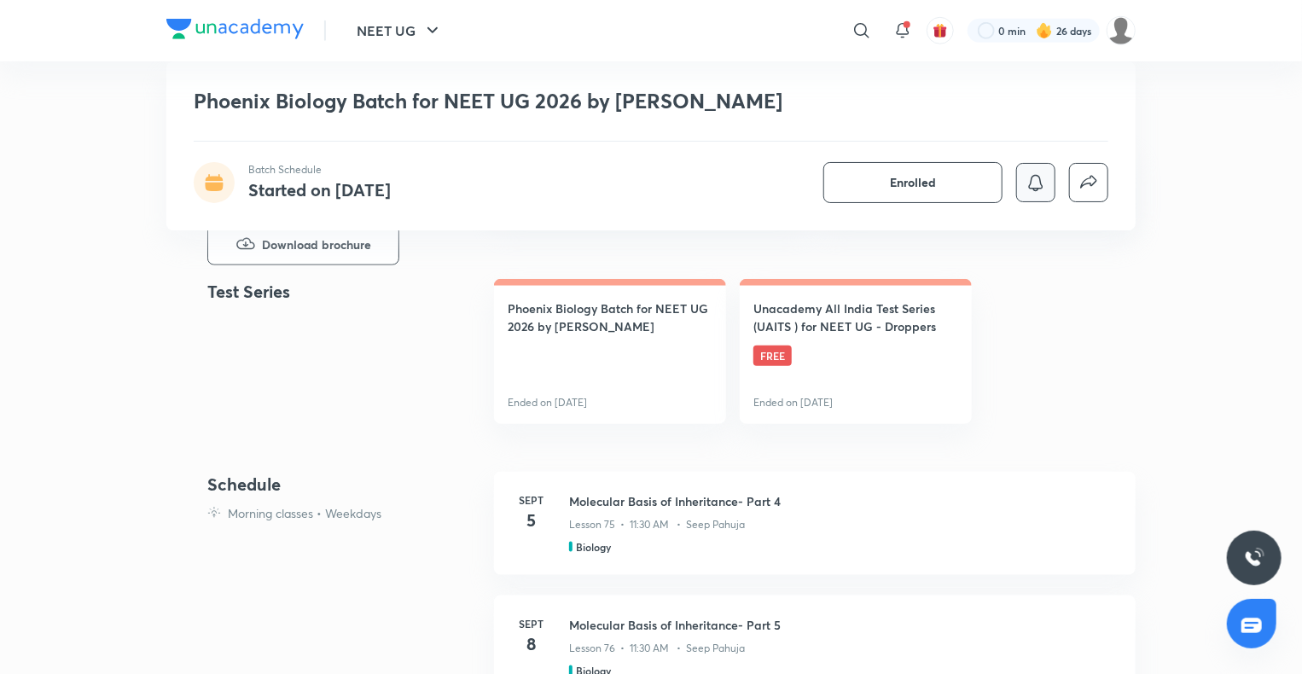
click at [1034, 173] on icon "button" at bounding box center [1035, 182] width 20 height 20
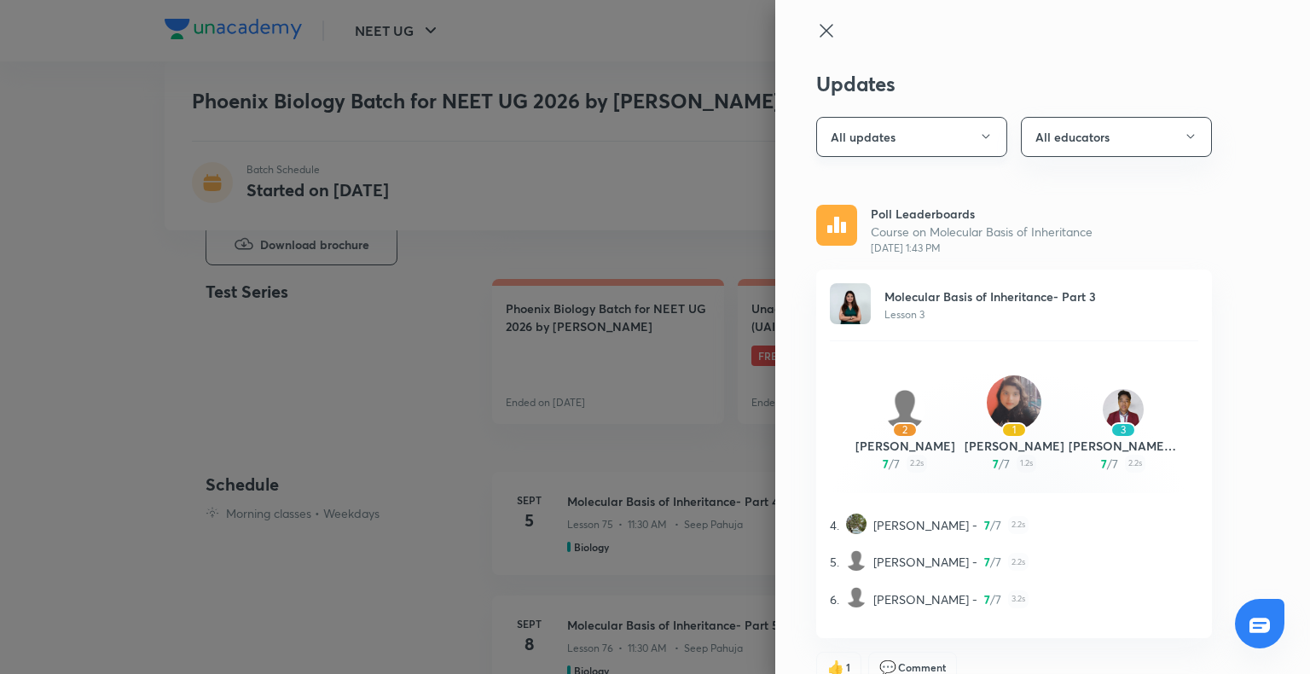
click at [983, 134] on button "All updates" at bounding box center [911, 137] width 191 height 40
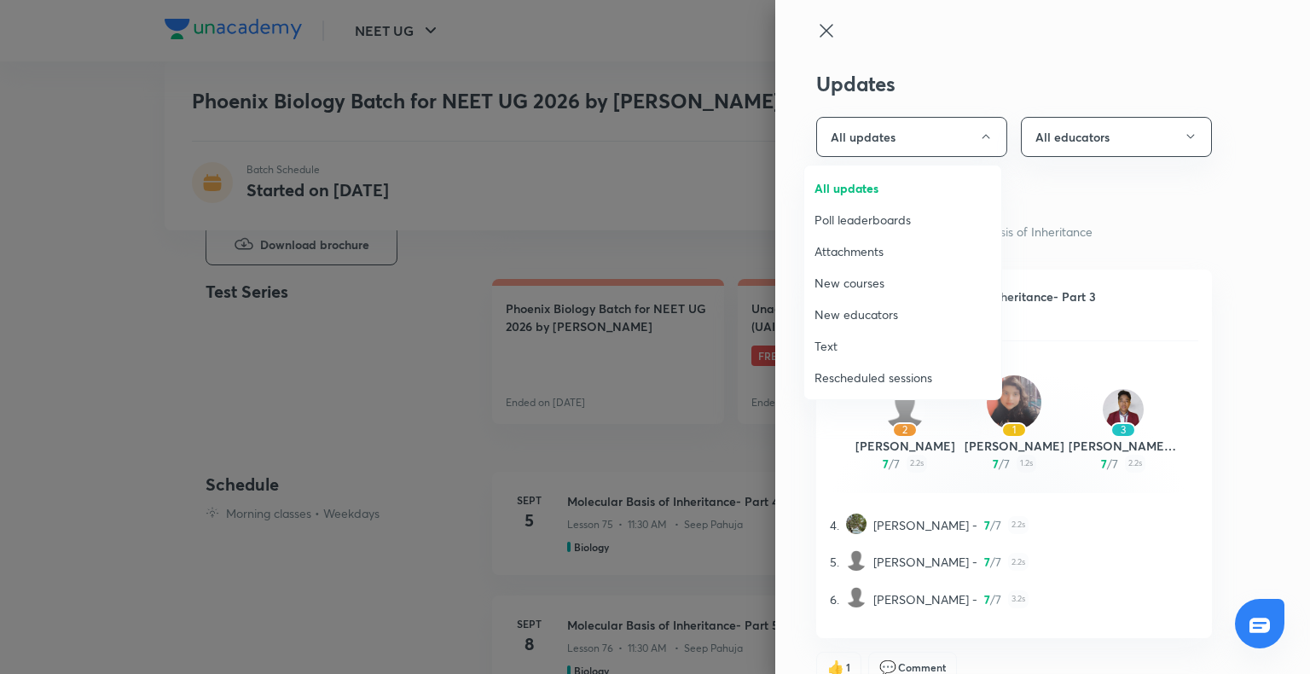
click at [892, 247] on span "Attachments" at bounding box center [903, 251] width 177 height 18
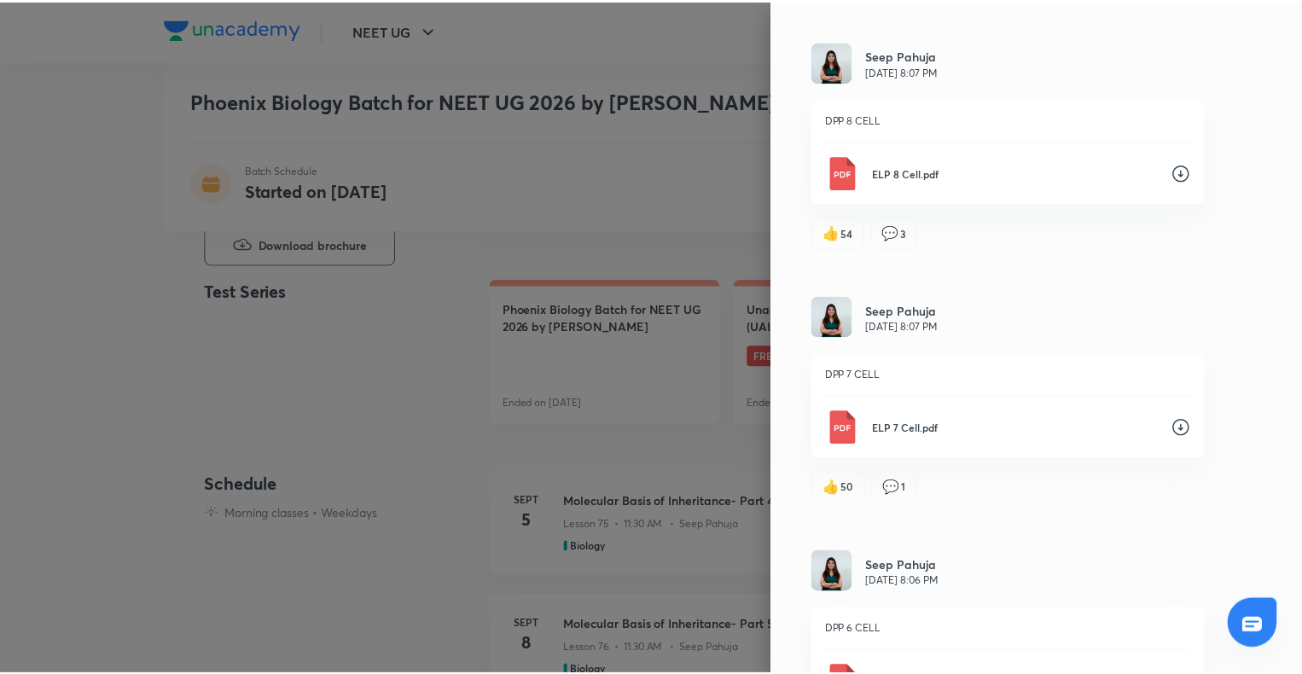
scroll to position [10270, 0]
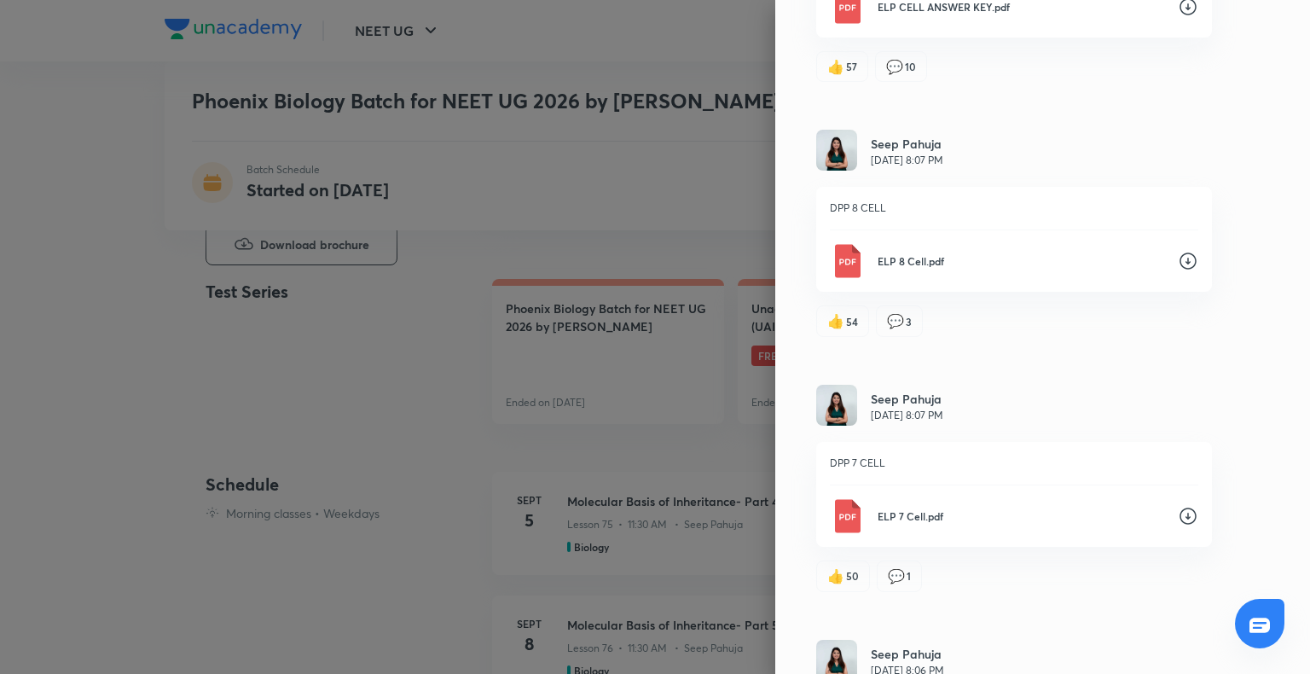
click at [627, 166] on div at bounding box center [655, 337] width 1310 height 674
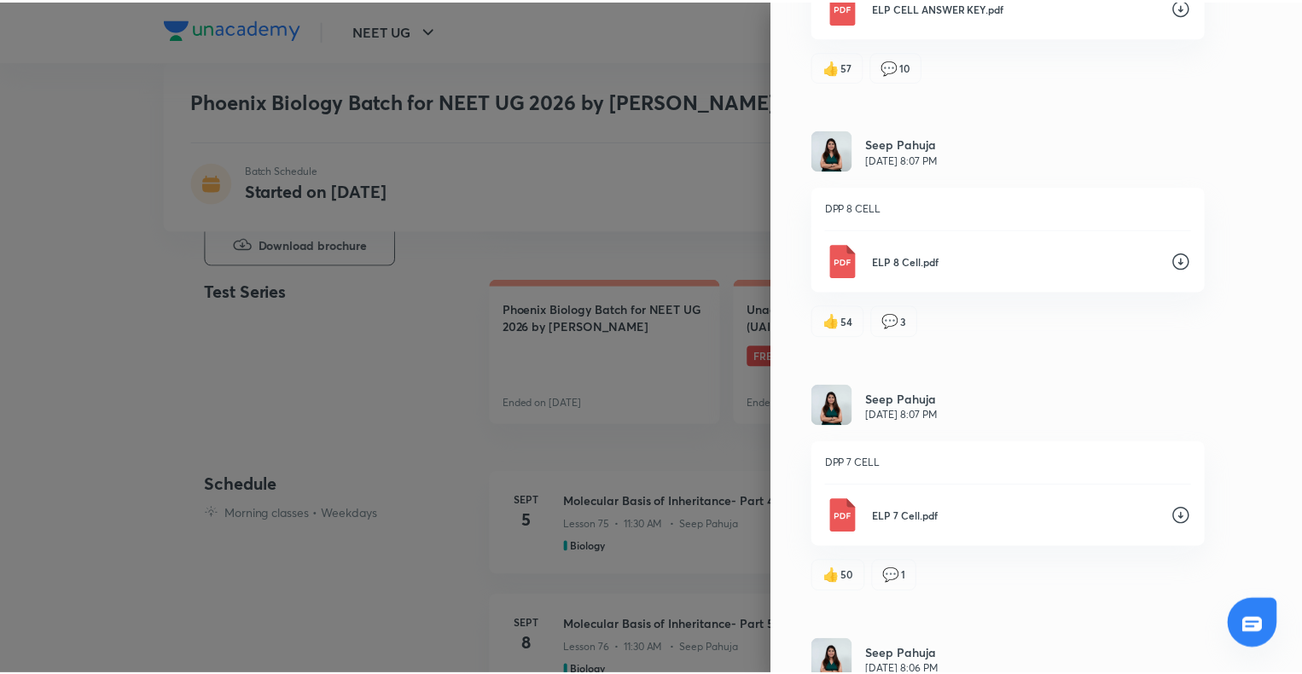
scroll to position [0, 0]
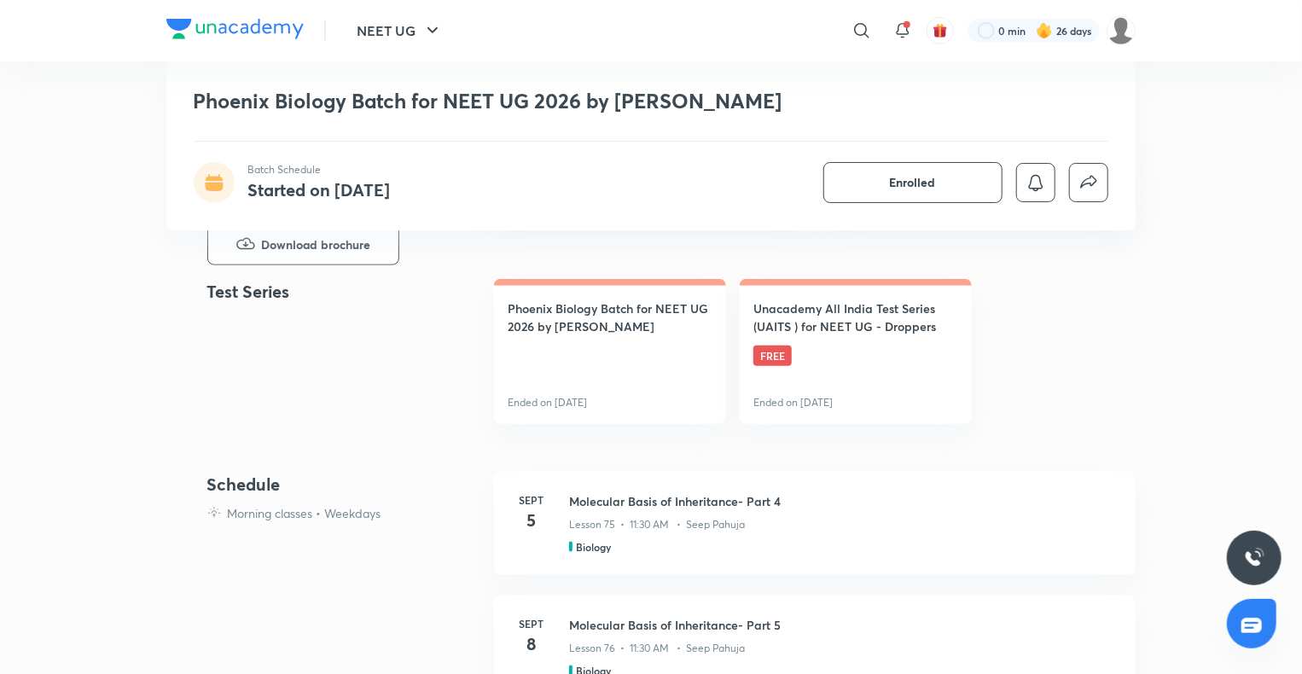
click at [627, 166] on div "Batch Schedule Started on May 31 Enrolled" at bounding box center [651, 182] width 914 height 41
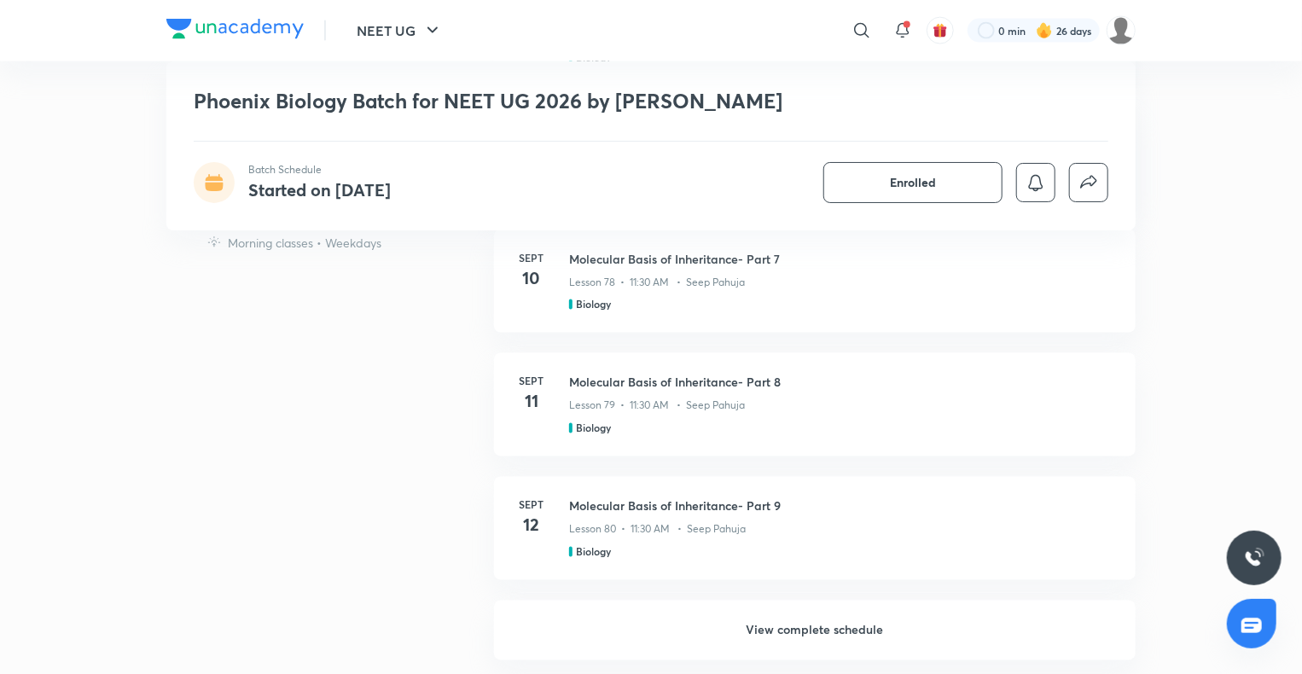
scroll to position [1322, 0]
click at [788, 605] on h6 "View complete schedule" at bounding box center [815, 631] width 642 height 60
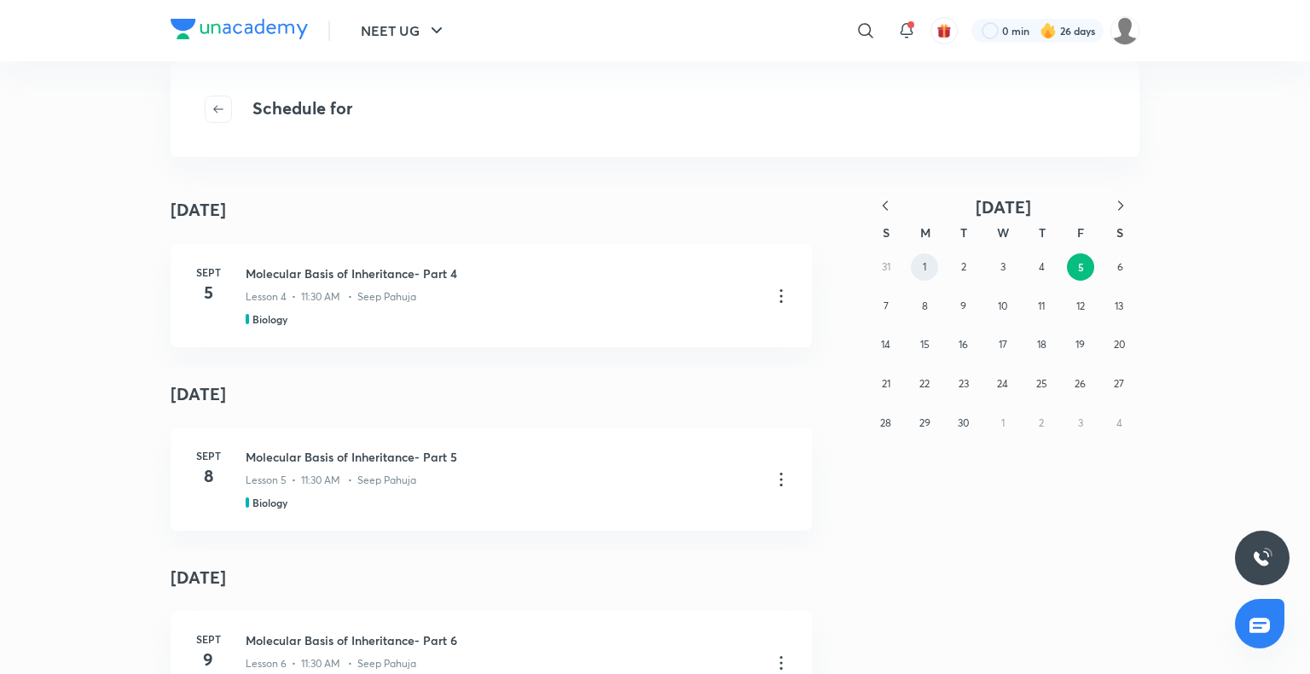
click at [918, 264] on button "1" at bounding box center [924, 266] width 27 height 27
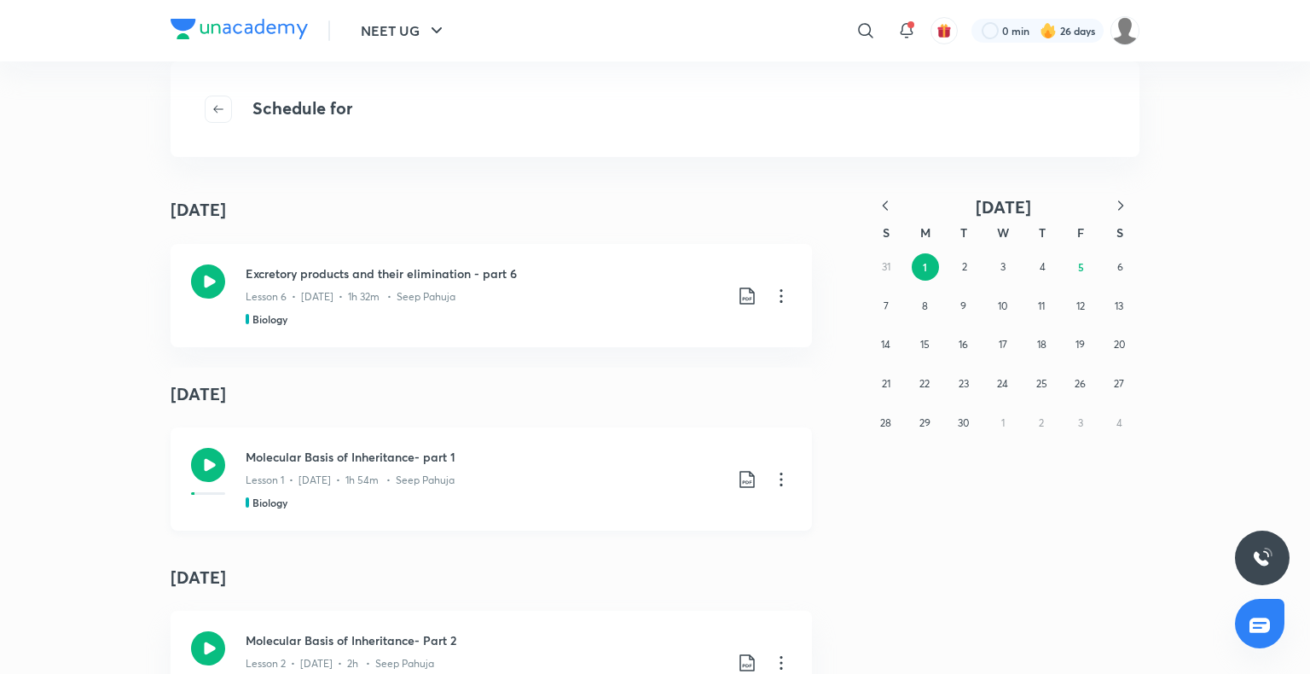
click at [557, 501] on div "Biology" at bounding box center [485, 502] width 478 height 15
